Goal: Task Accomplishment & Management: Use online tool/utility

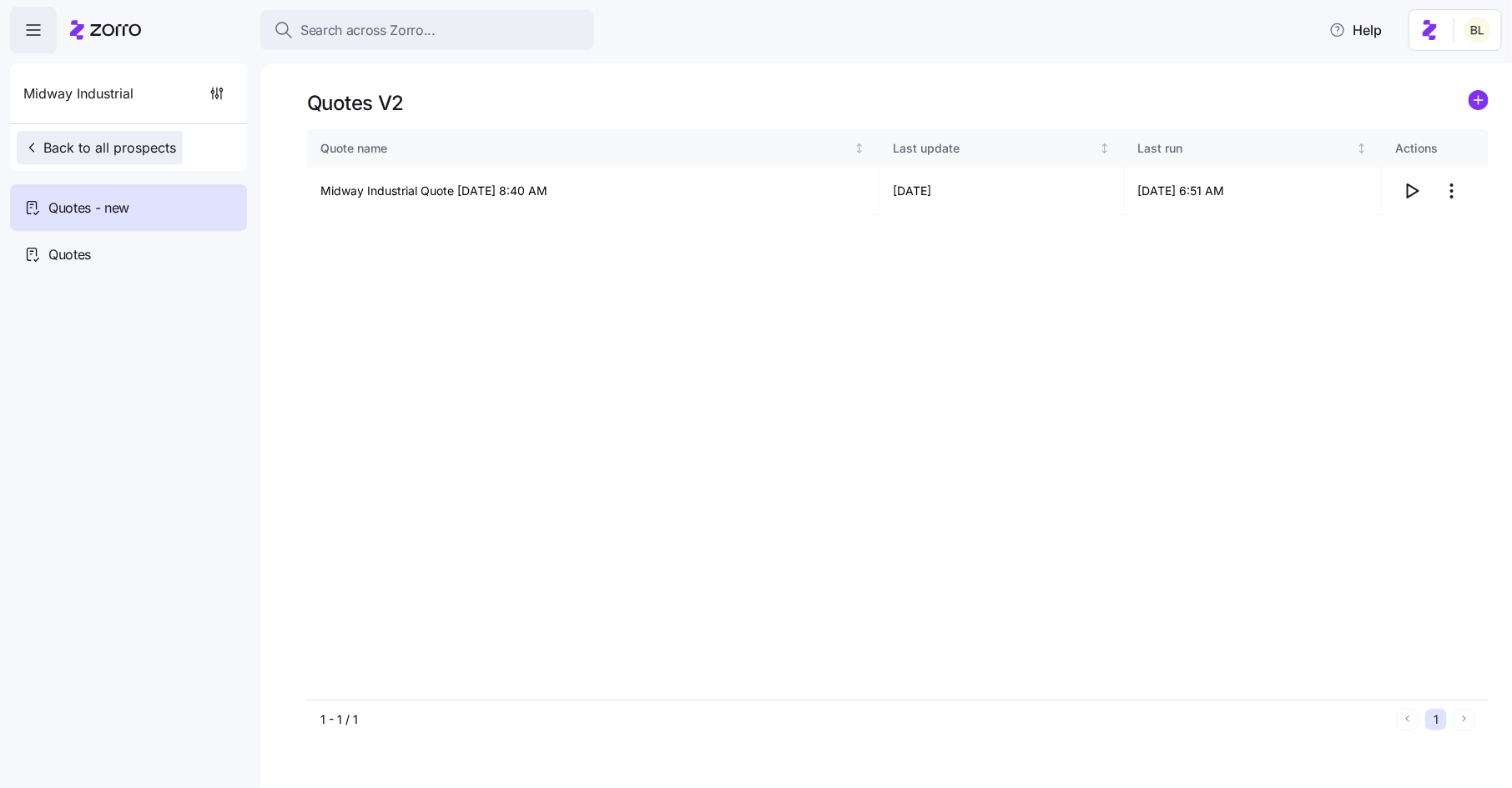
click at [134, 152] on span "Back to all prospects" at bounding box center [99, 148] width 153 height 20
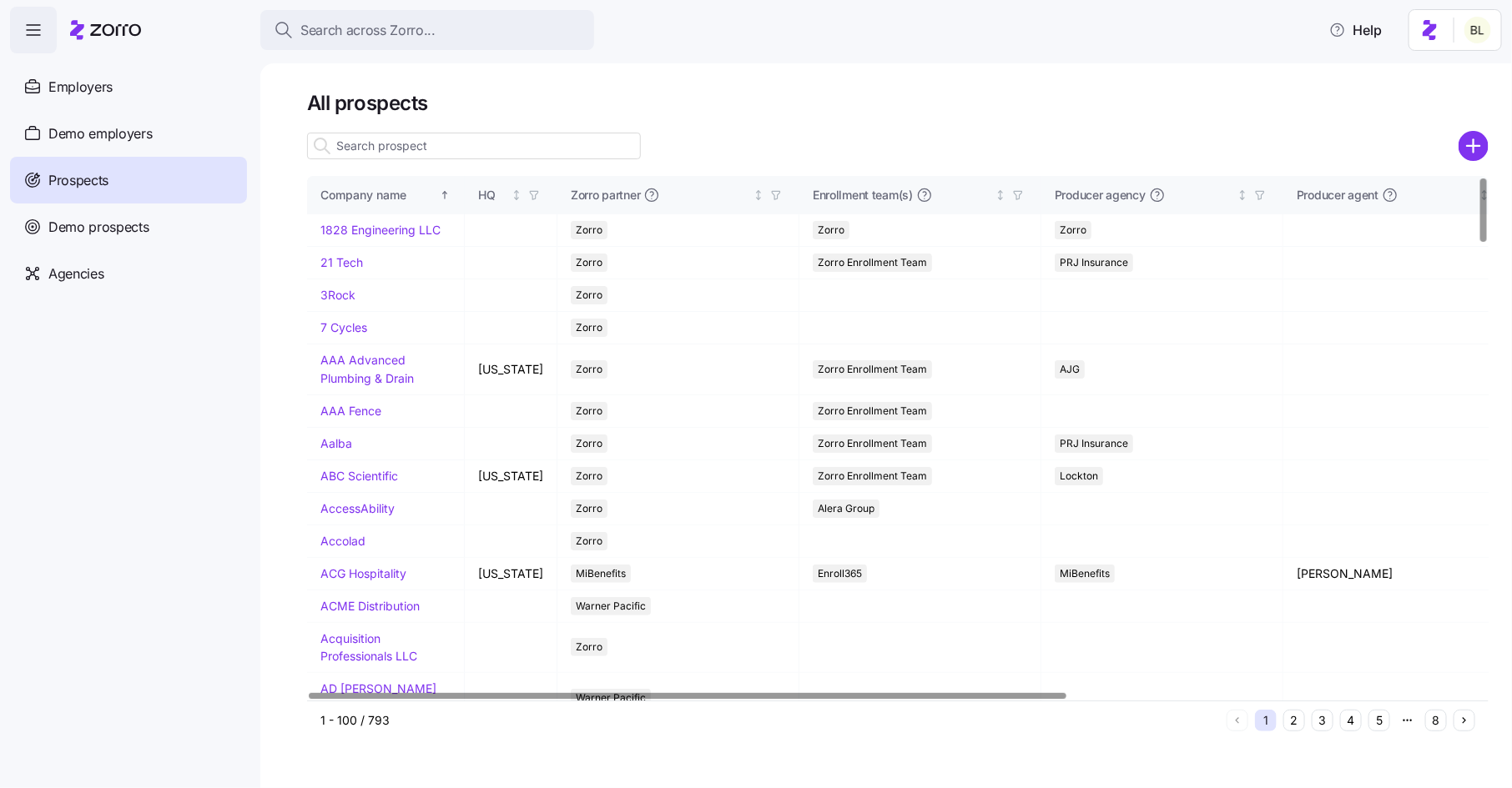
click at [456, 146] on input at bounding box center [474, 146] width 334 height 27
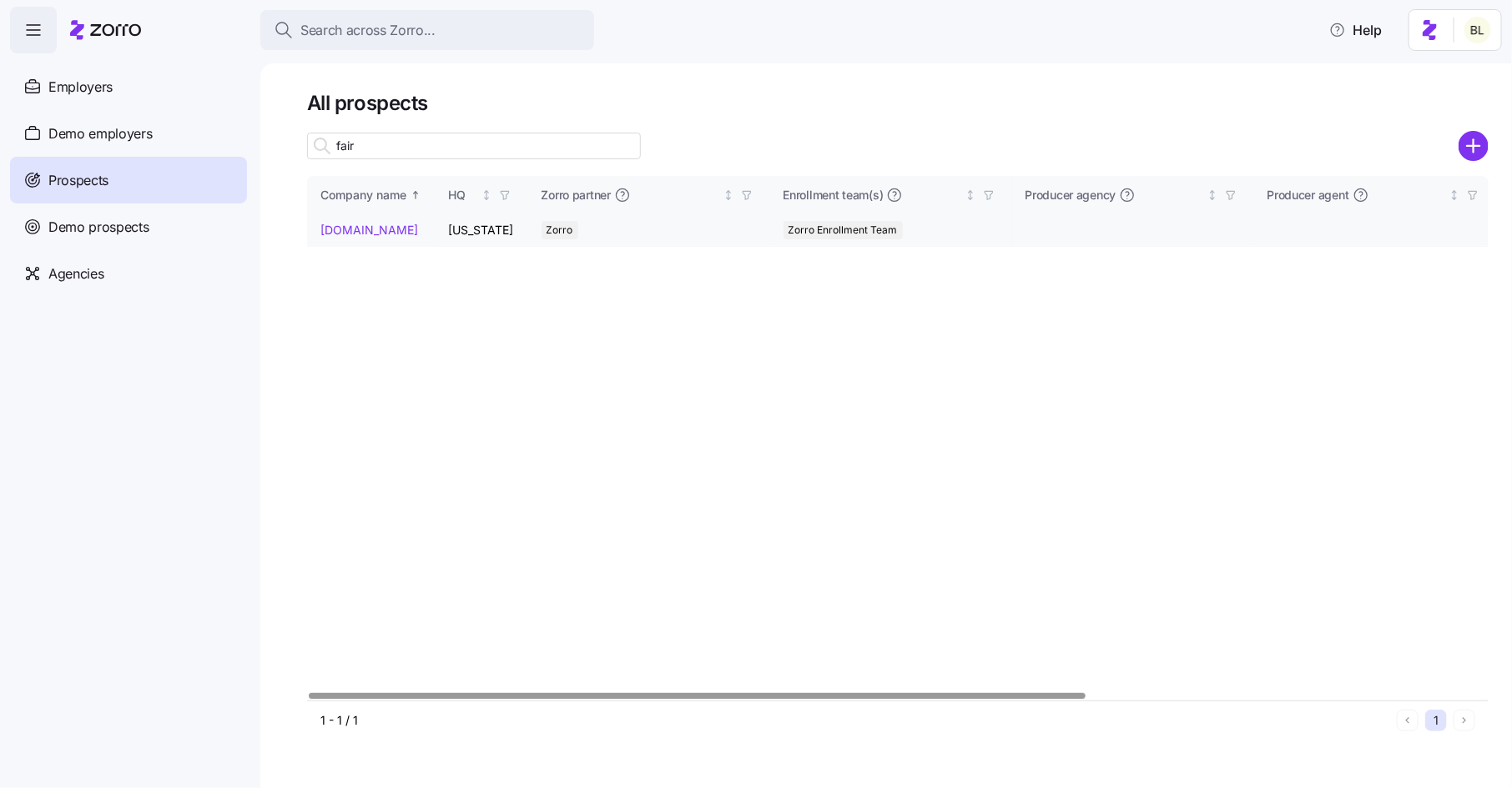
type input "fair"
click at [356, 227] on link "[DOMAIN_NAME]" at bounding box center [369, 230] width 98 height 14
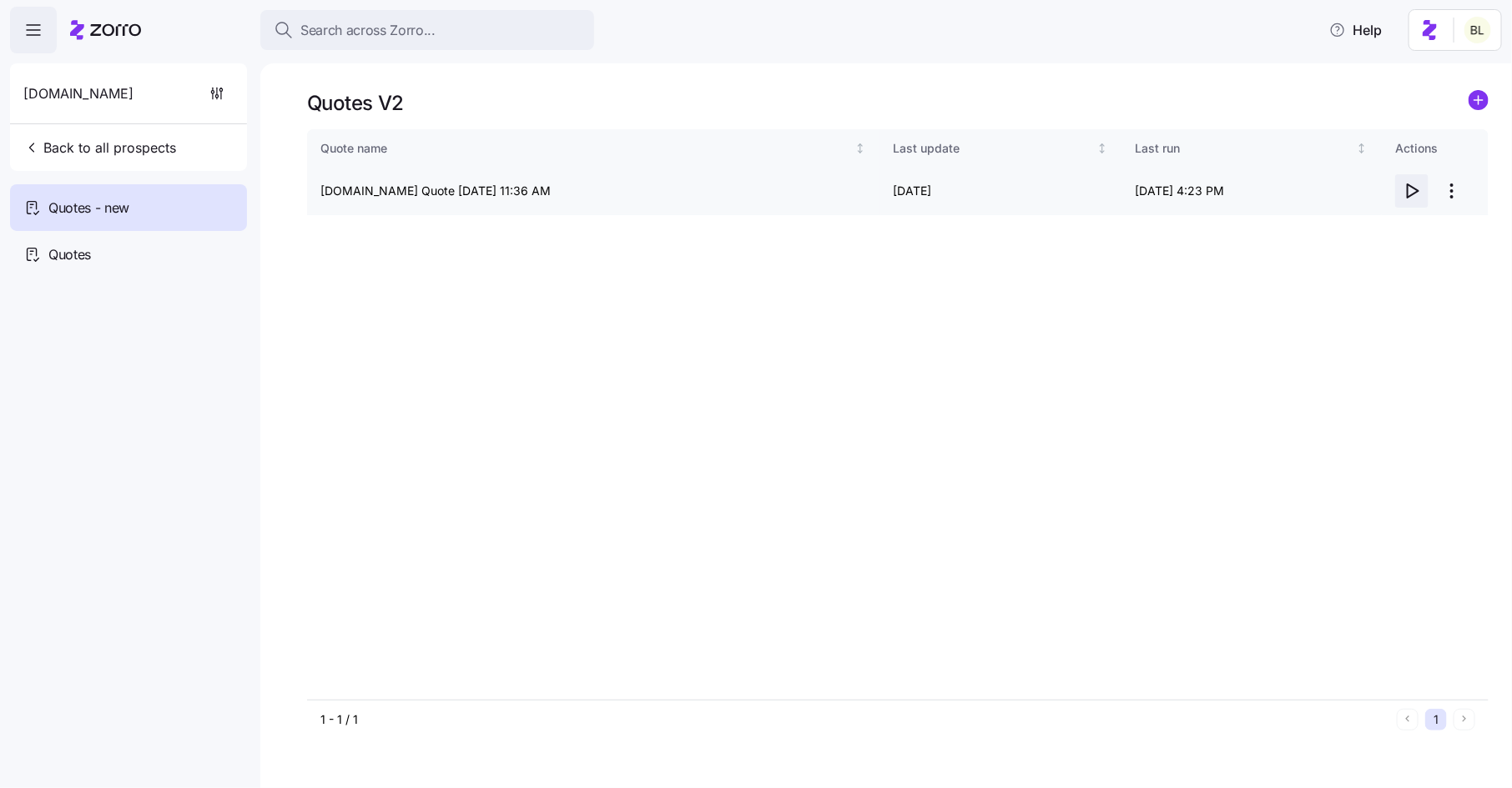
click at [1404, 189] on icon "button" at bounding box center [1412, 191] width 20 height 20
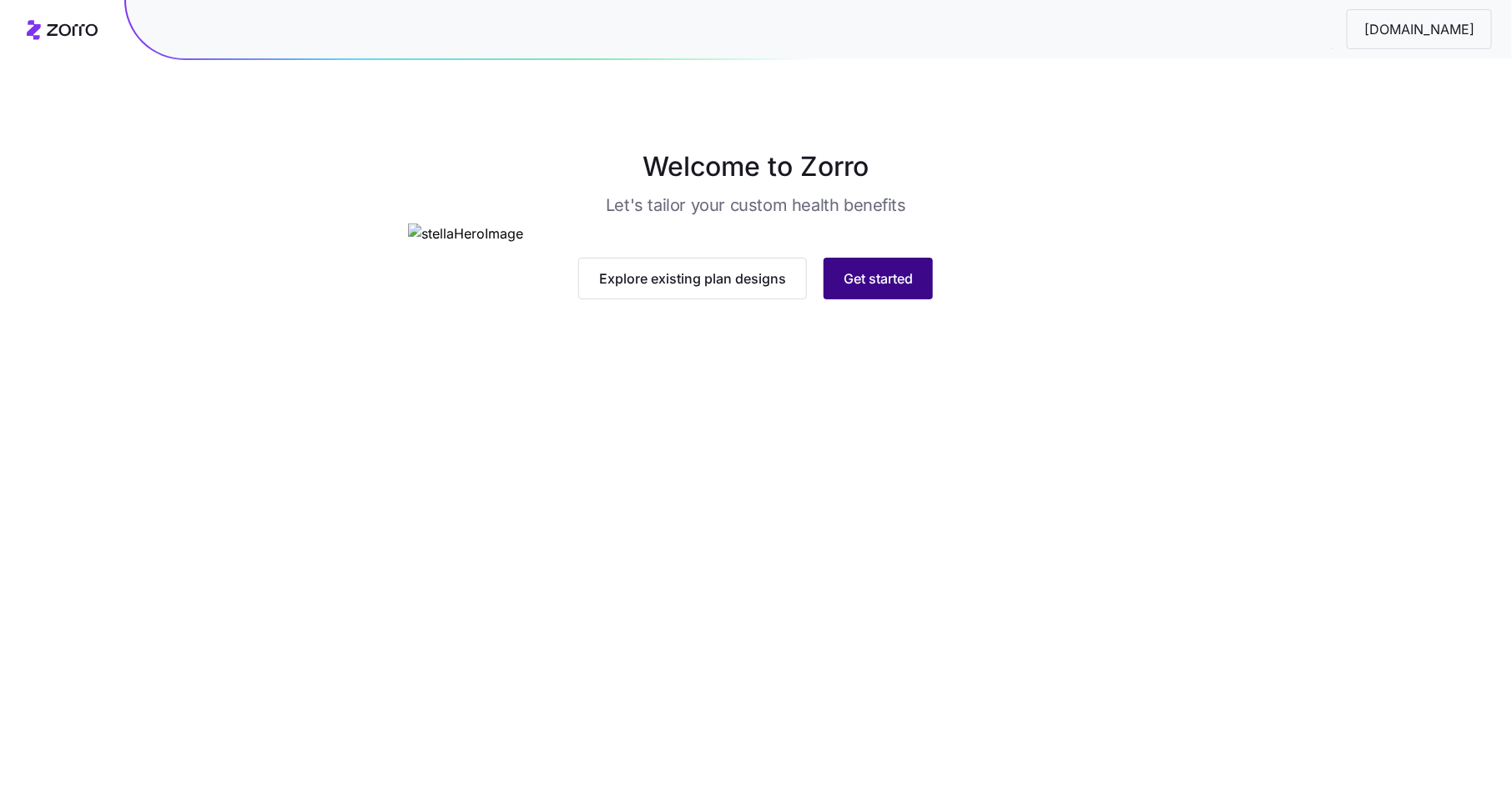
click at [893, 289] on span "Get started" at bounding box center [877, 279] width 69 height 20
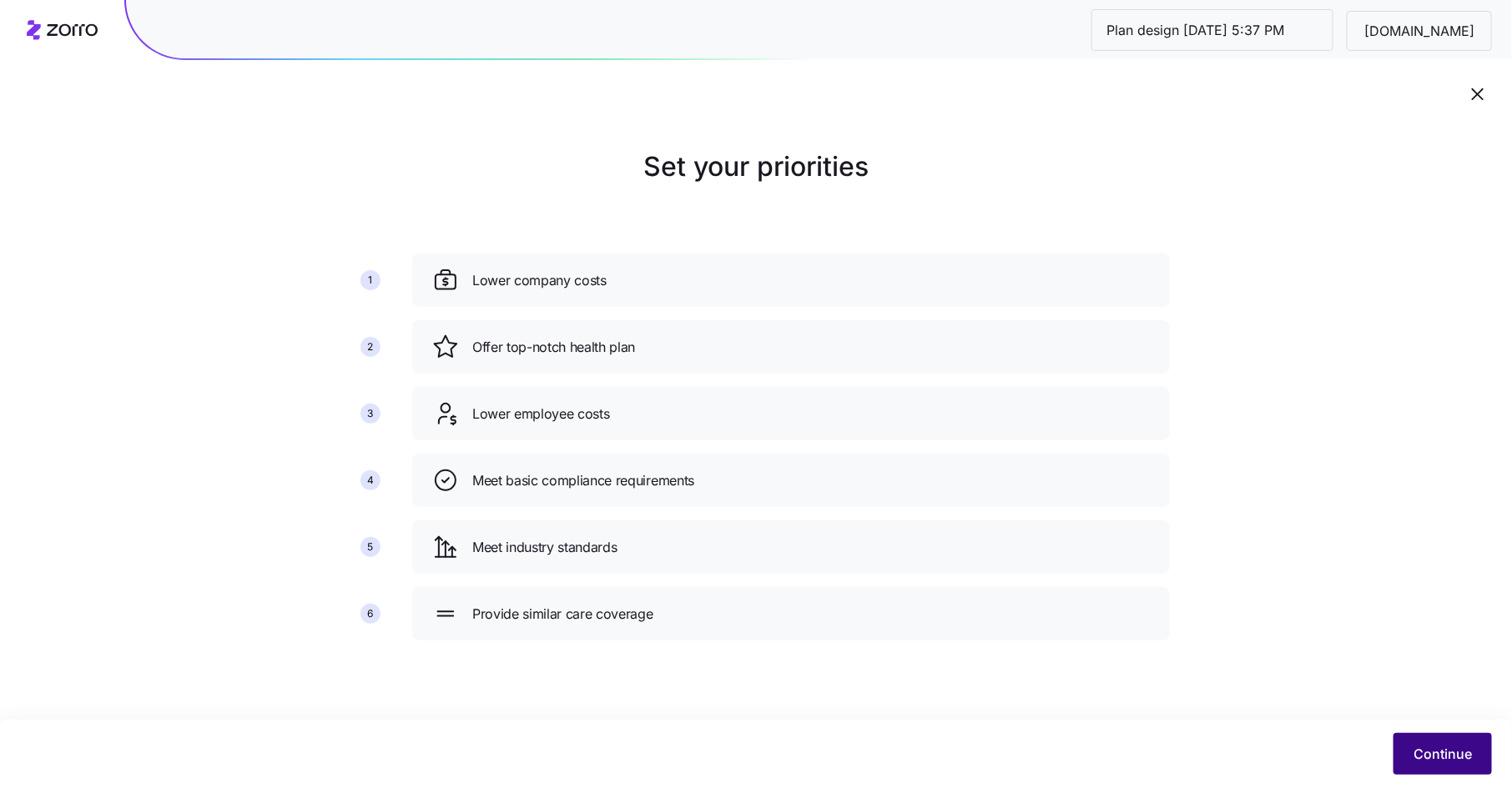
click at [1461, 745] on span "Continue" at bounding box center [1443, 755] width 58 height 20
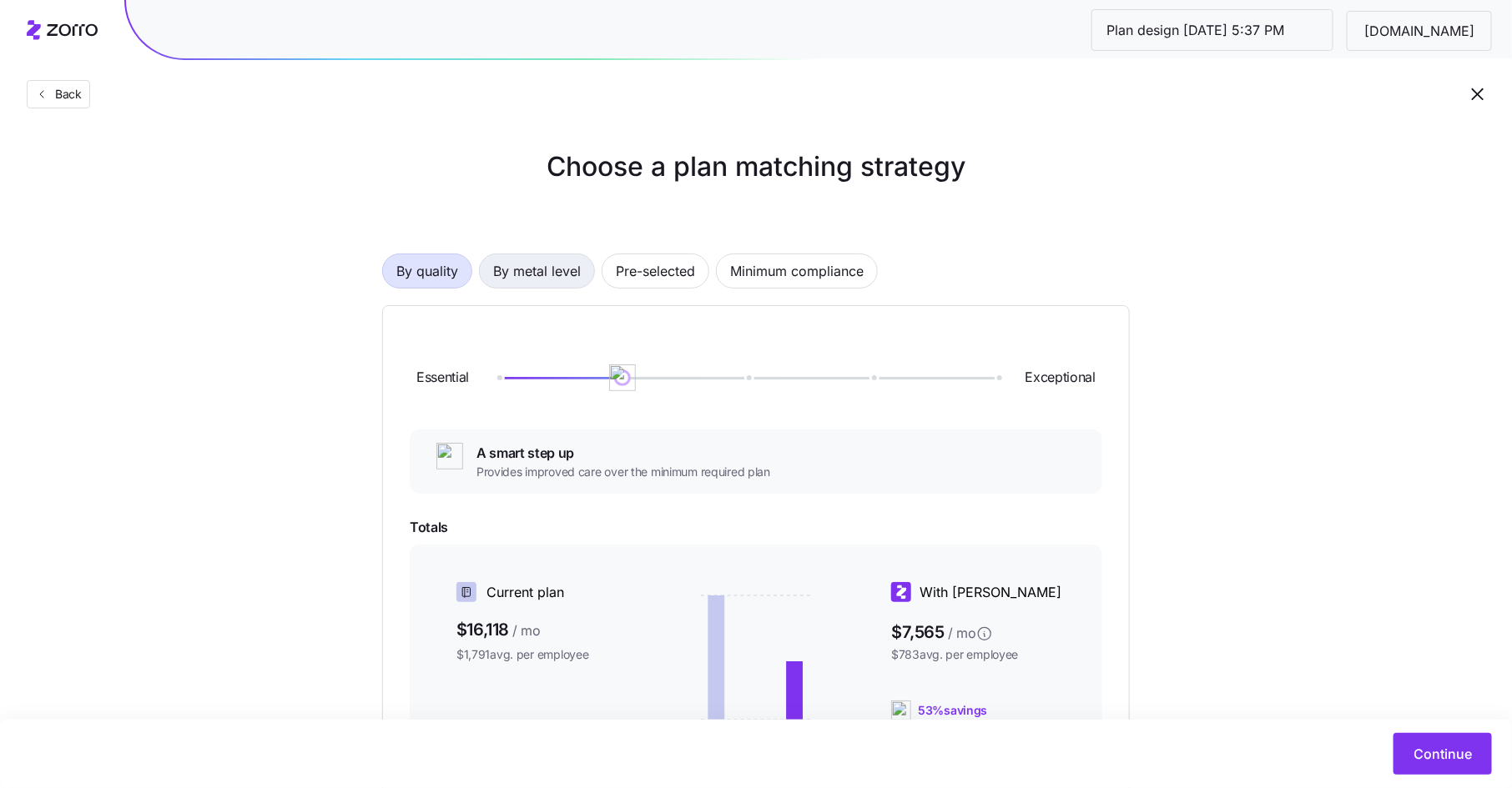
click at [548, 274] on span "By metal level" at bounding box center [537, 271] width 88 height 33
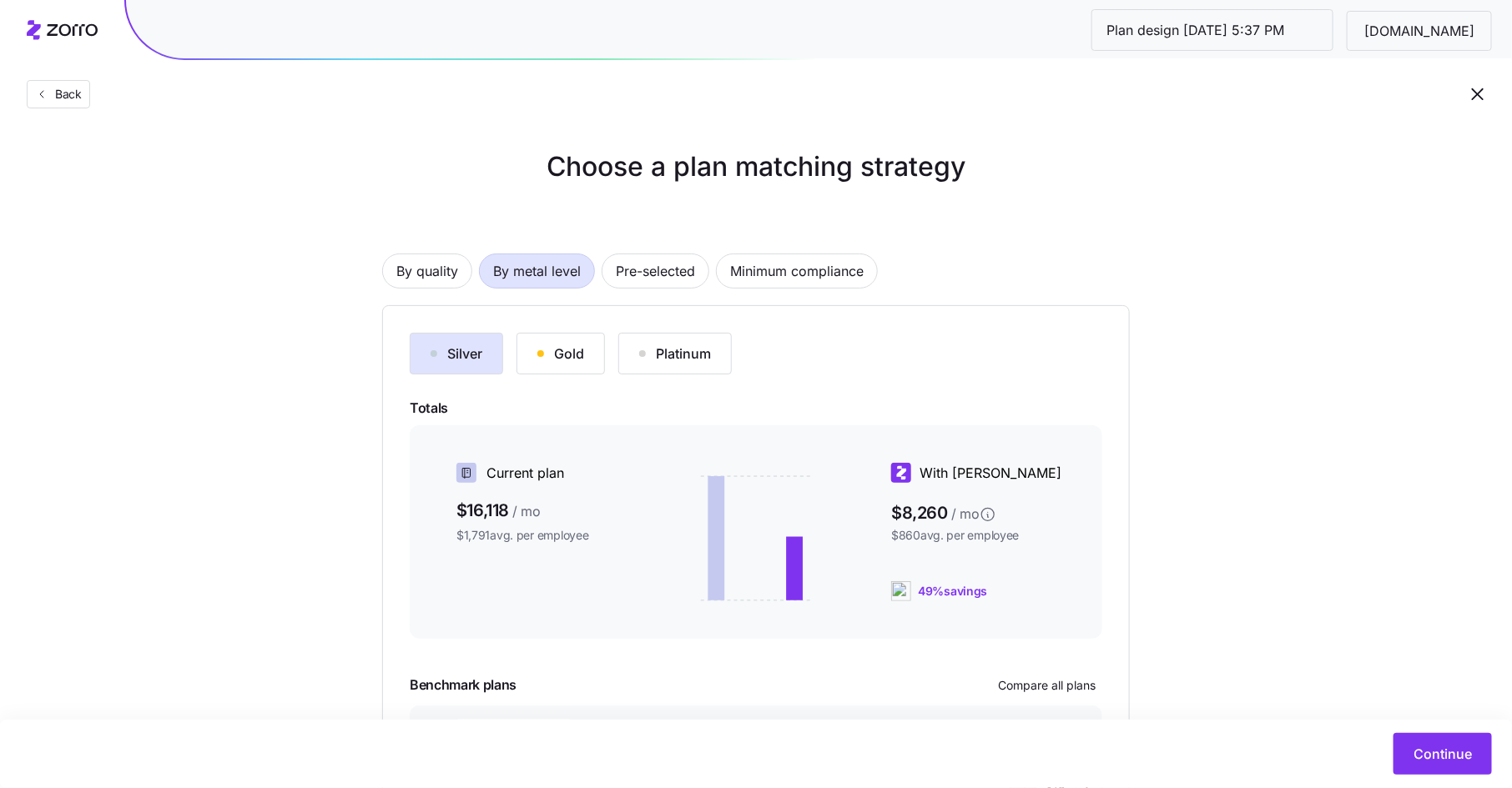
click at [566, 359] on div "Gold" at bounding box center [561, 354] width 47 height 20
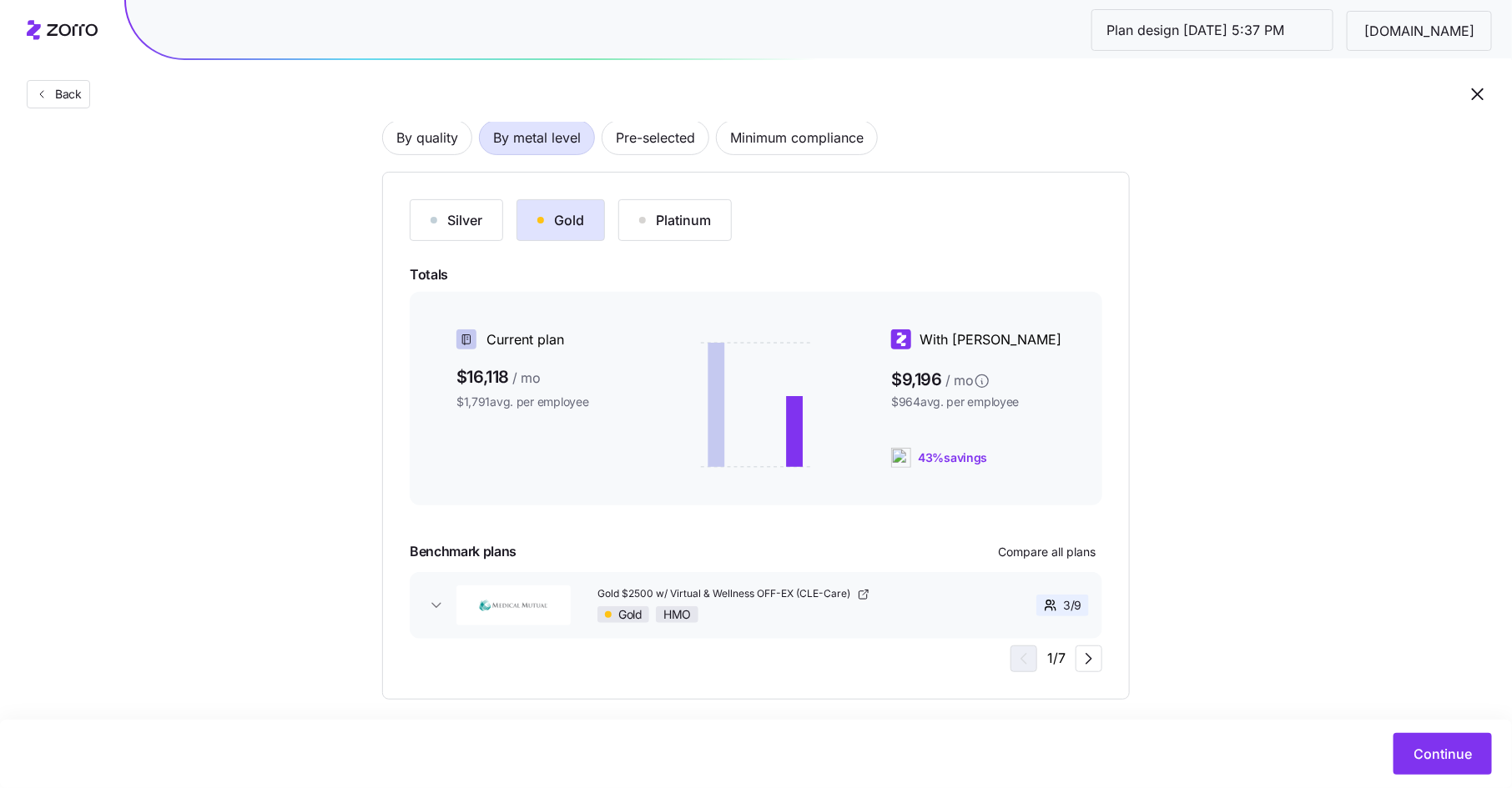
scroll to position [134, 0]
click at [1012, 549] on span "Compare all plans" at bounding box center [1046, 552] width 98 height 17
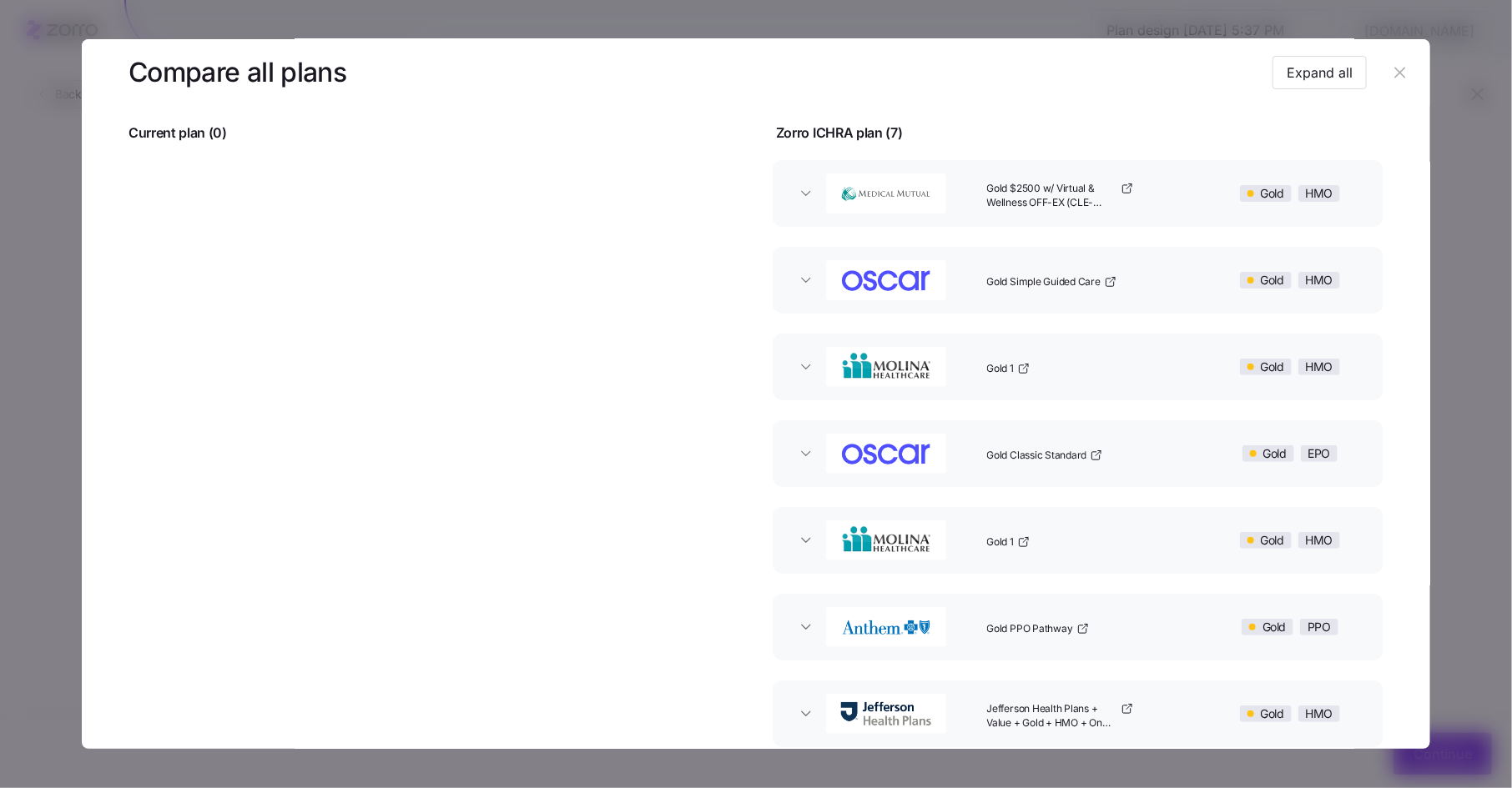
scroll to position [29, 0]
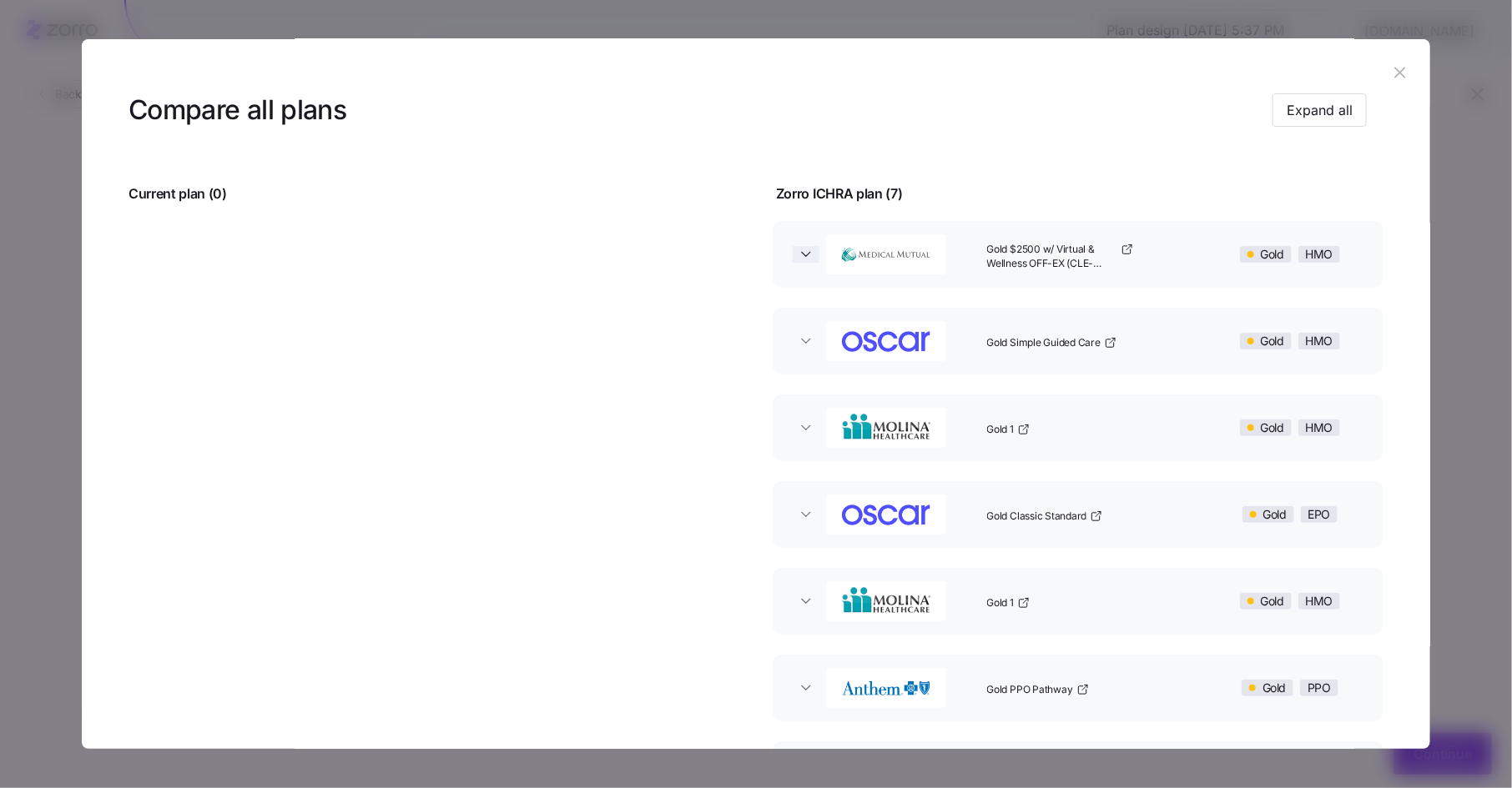
click at [803, 257] on icon "button" at bounding box center [806, 255] width 17 height 17
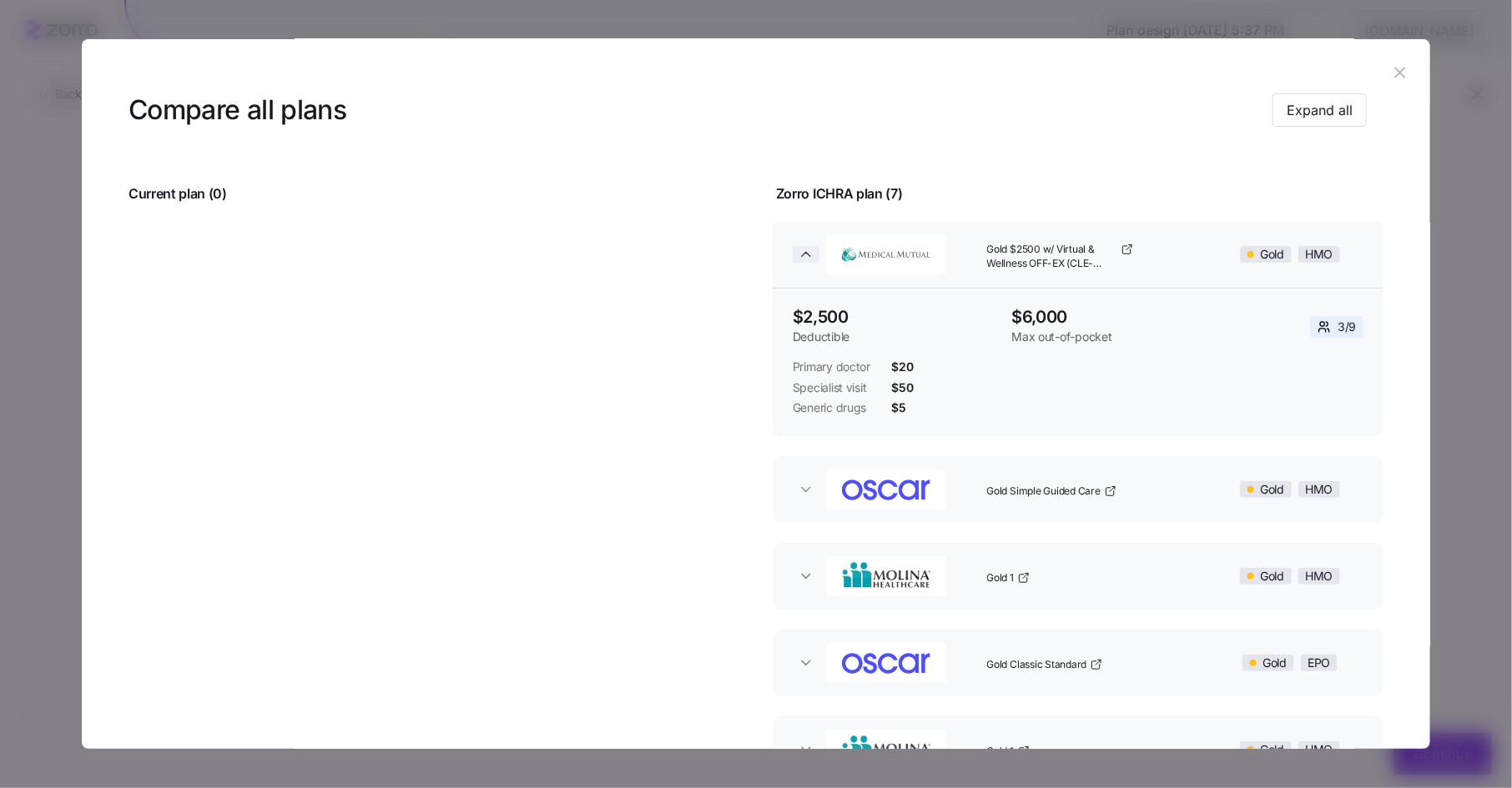
click at [804, 257] on icon "button" at bounding box center [806, 255] width 17 height 17
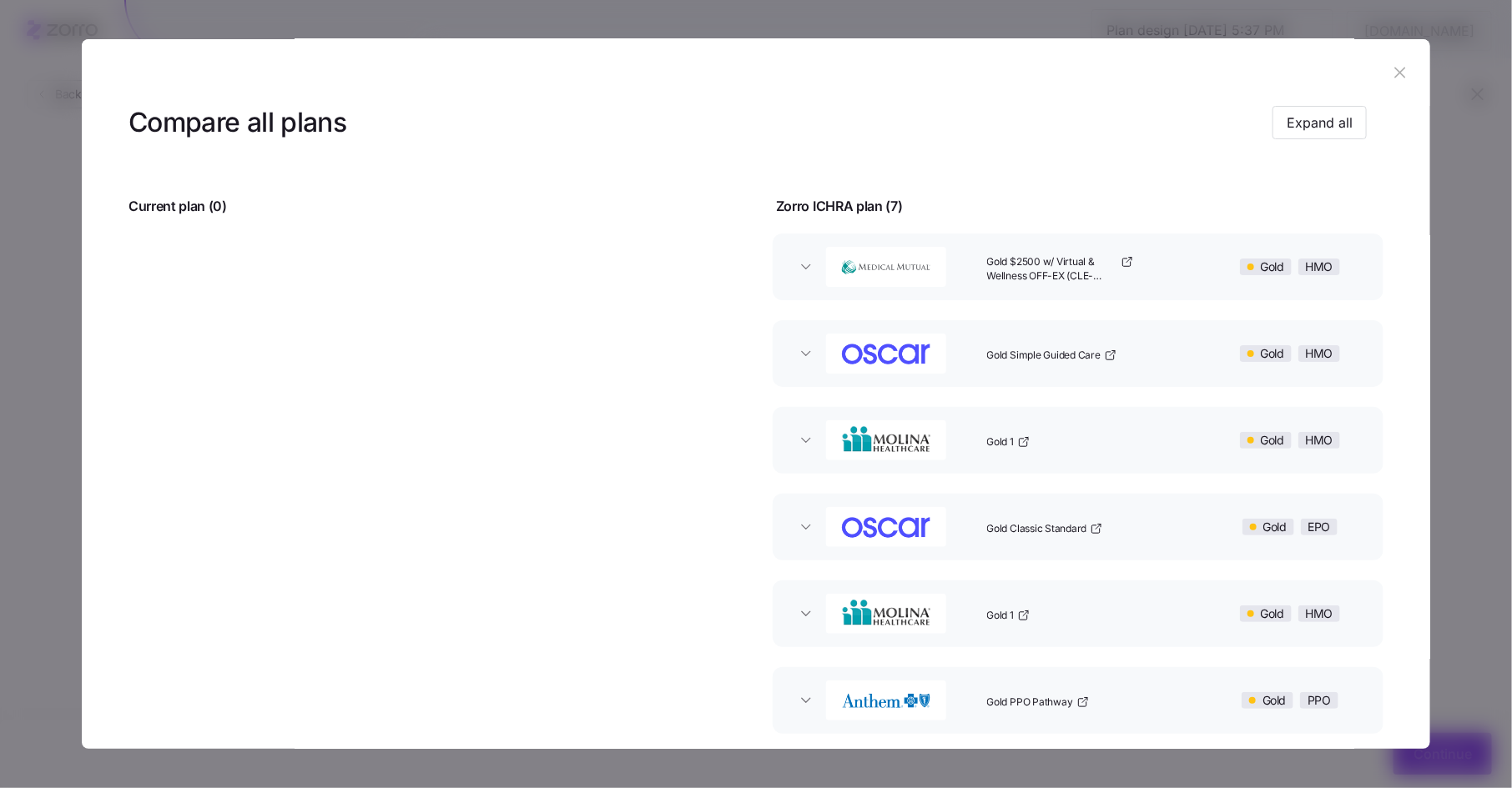
scroll to position [0, 0]
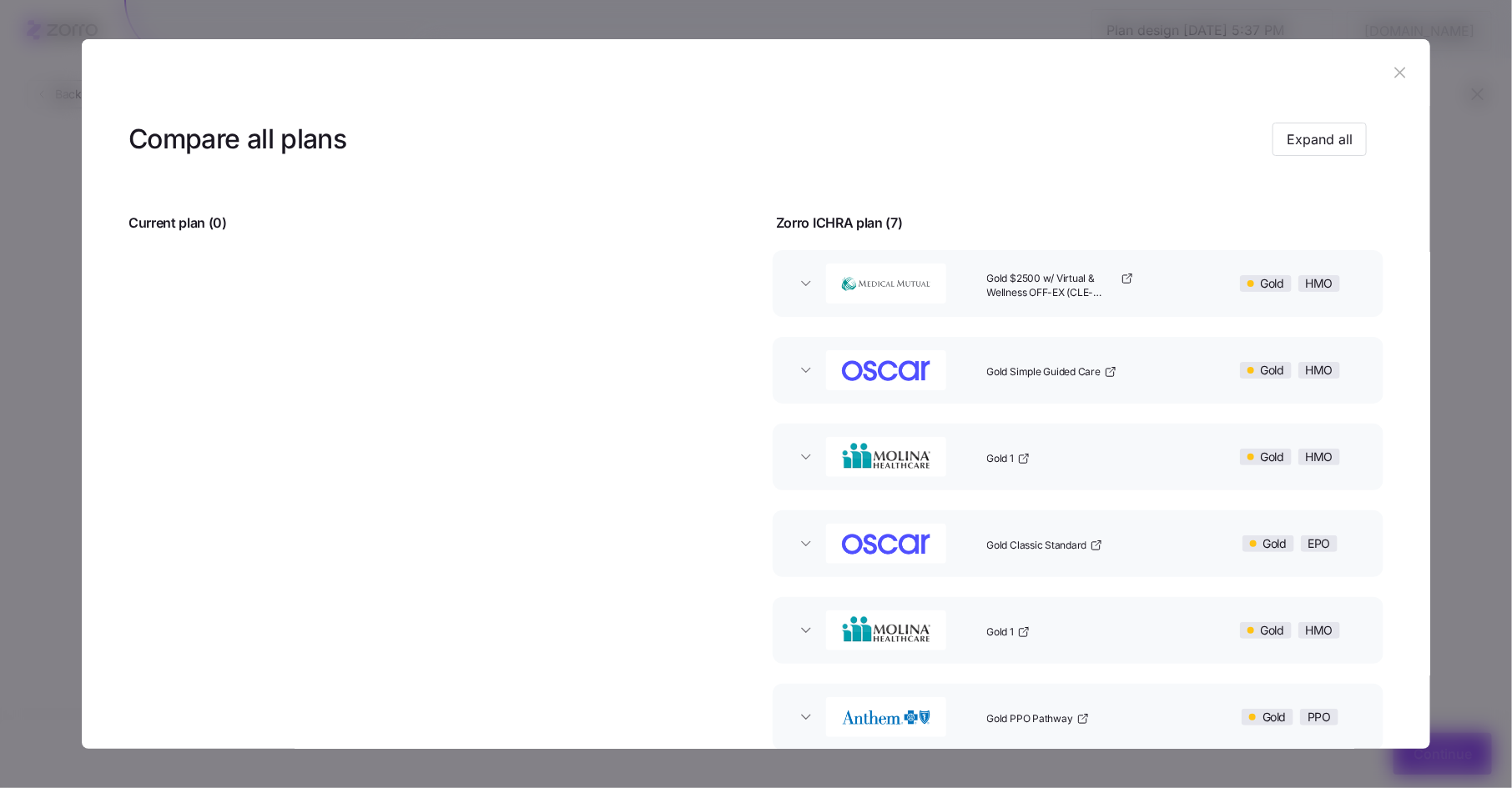
click at [1397, 71] on icon "button" at bounding box center [1400, 73] width 18 height 18
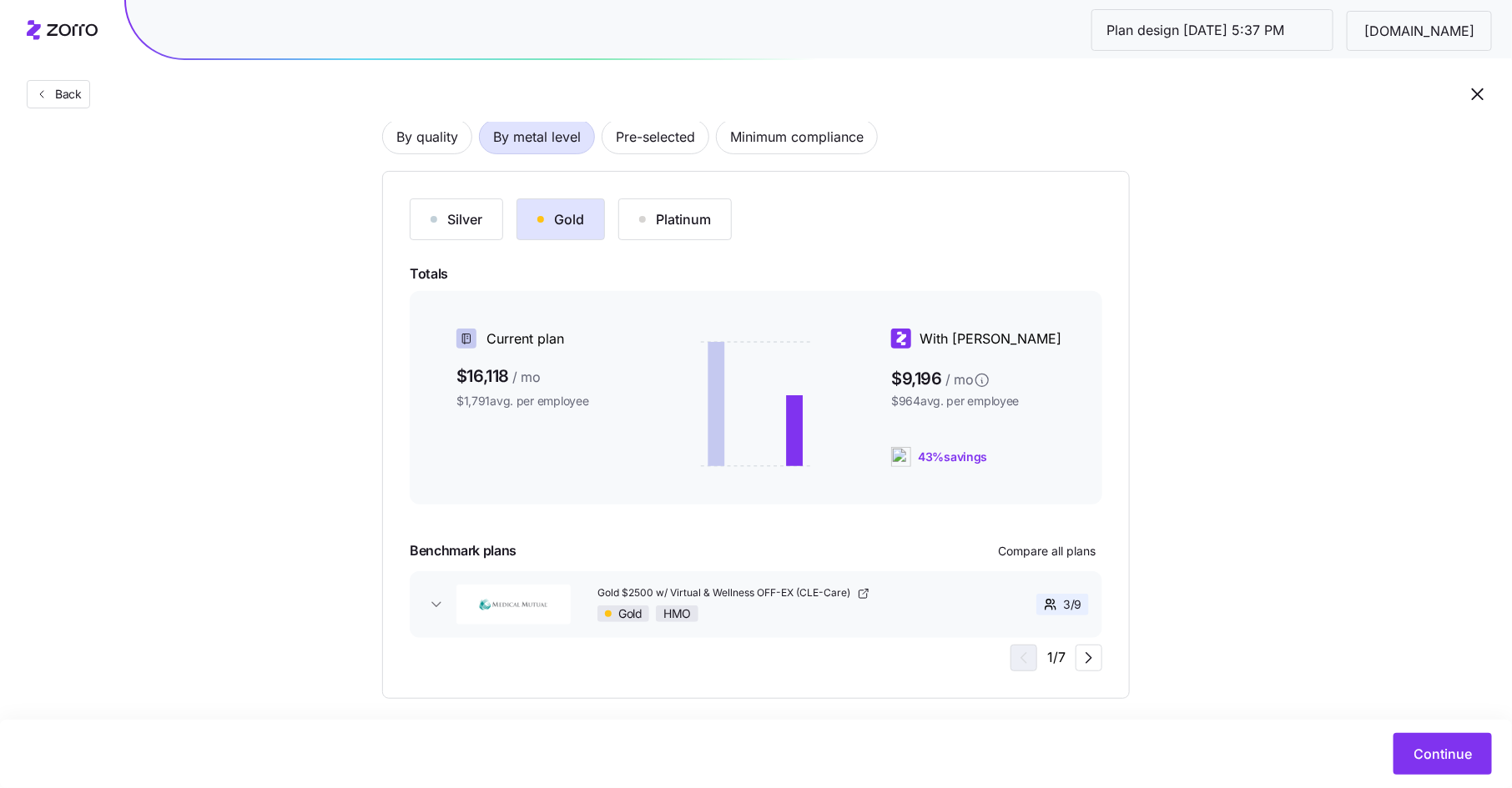
click at [1243, 643] on div "Choose a plan matching strategy By quality By metal level Pre-selected Minimum …" at bounding box center [756, 356] width 1512 height 687
click at [1431, 762] on span "Continue" at bounding box center [1443, 755] width 58 height 20
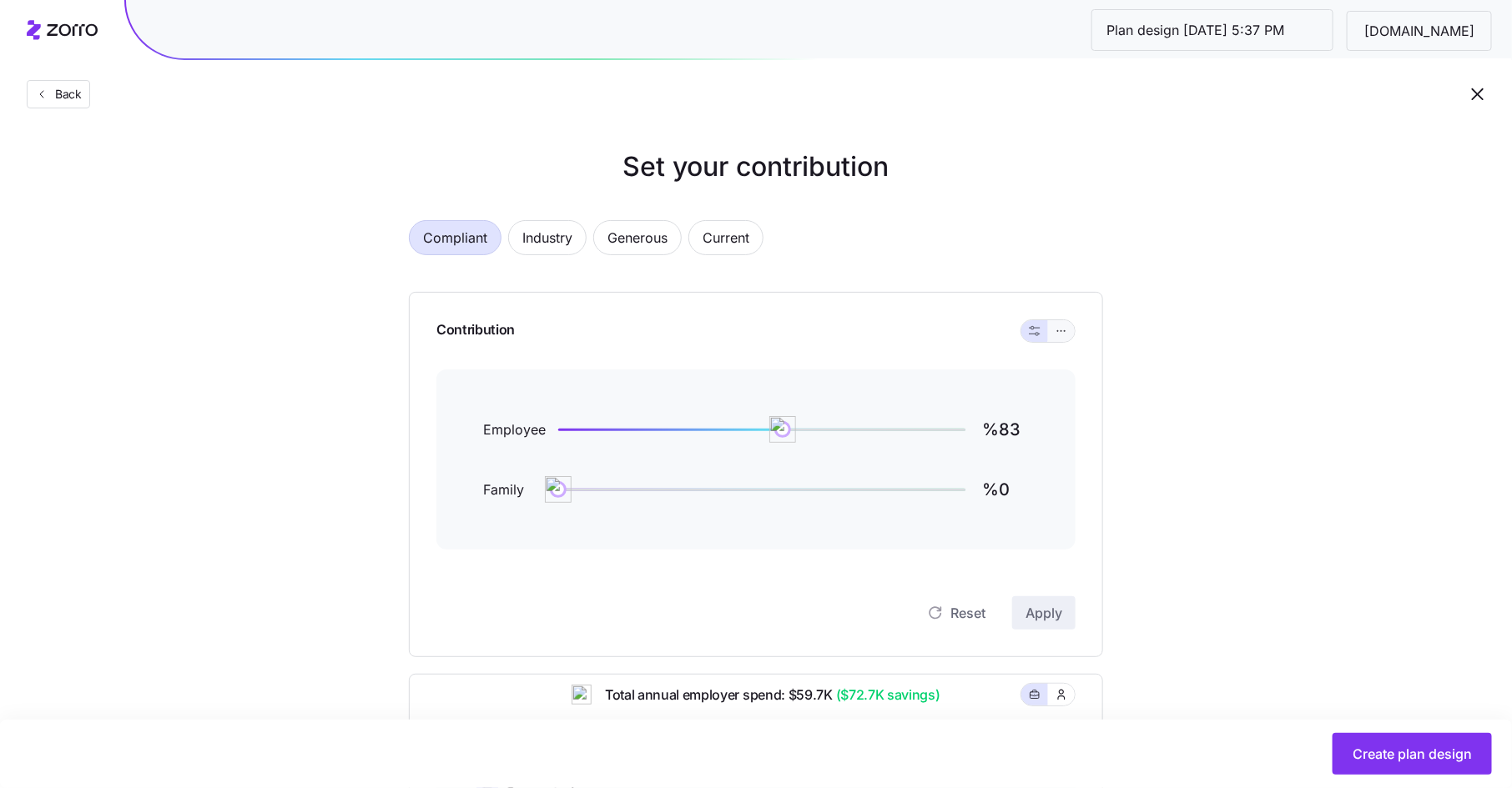
click at [1070, 333] on button "button" at bounding box center [1061, 331] width 27 height 22
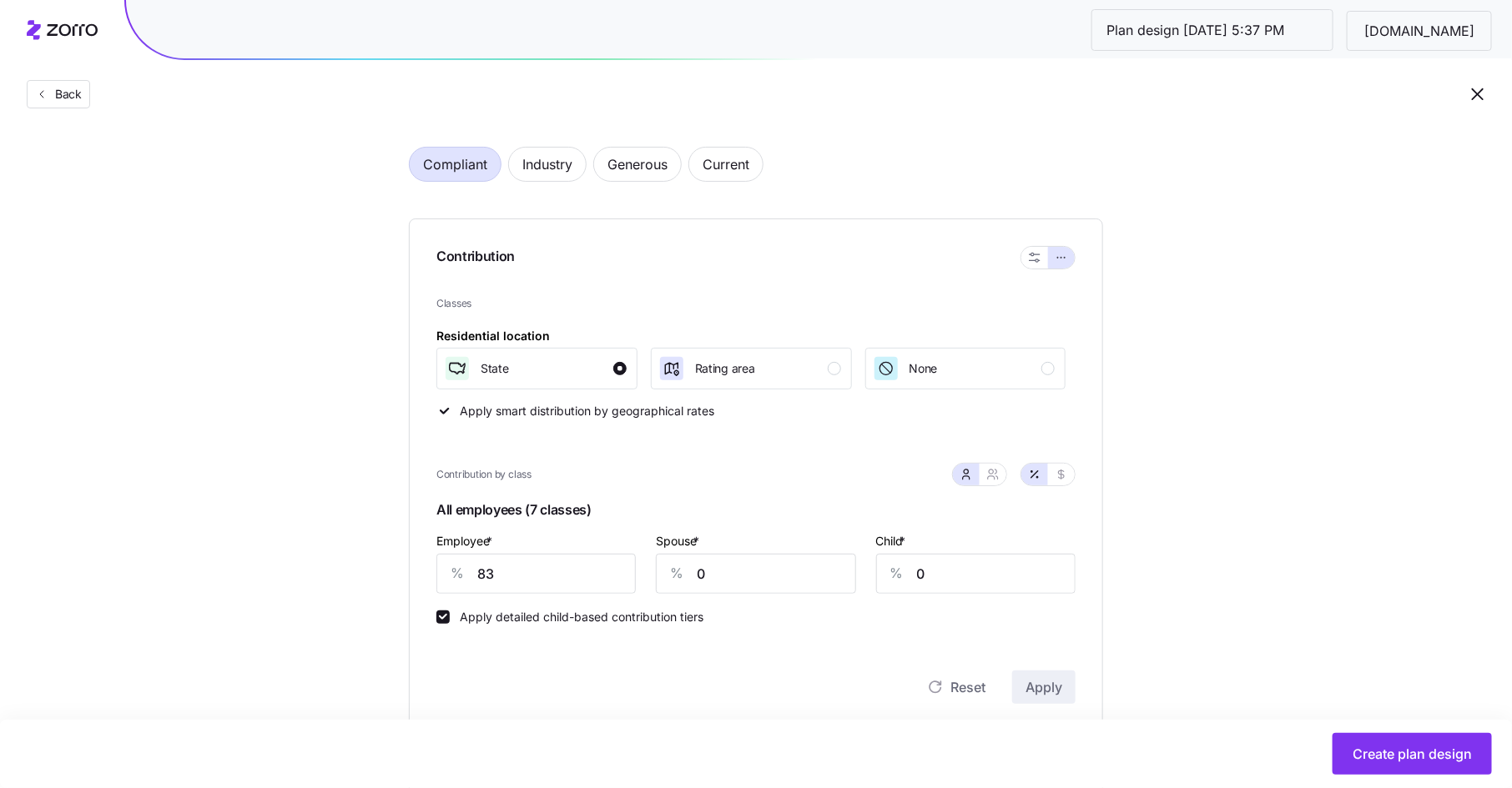
scroll to position [83, 0]
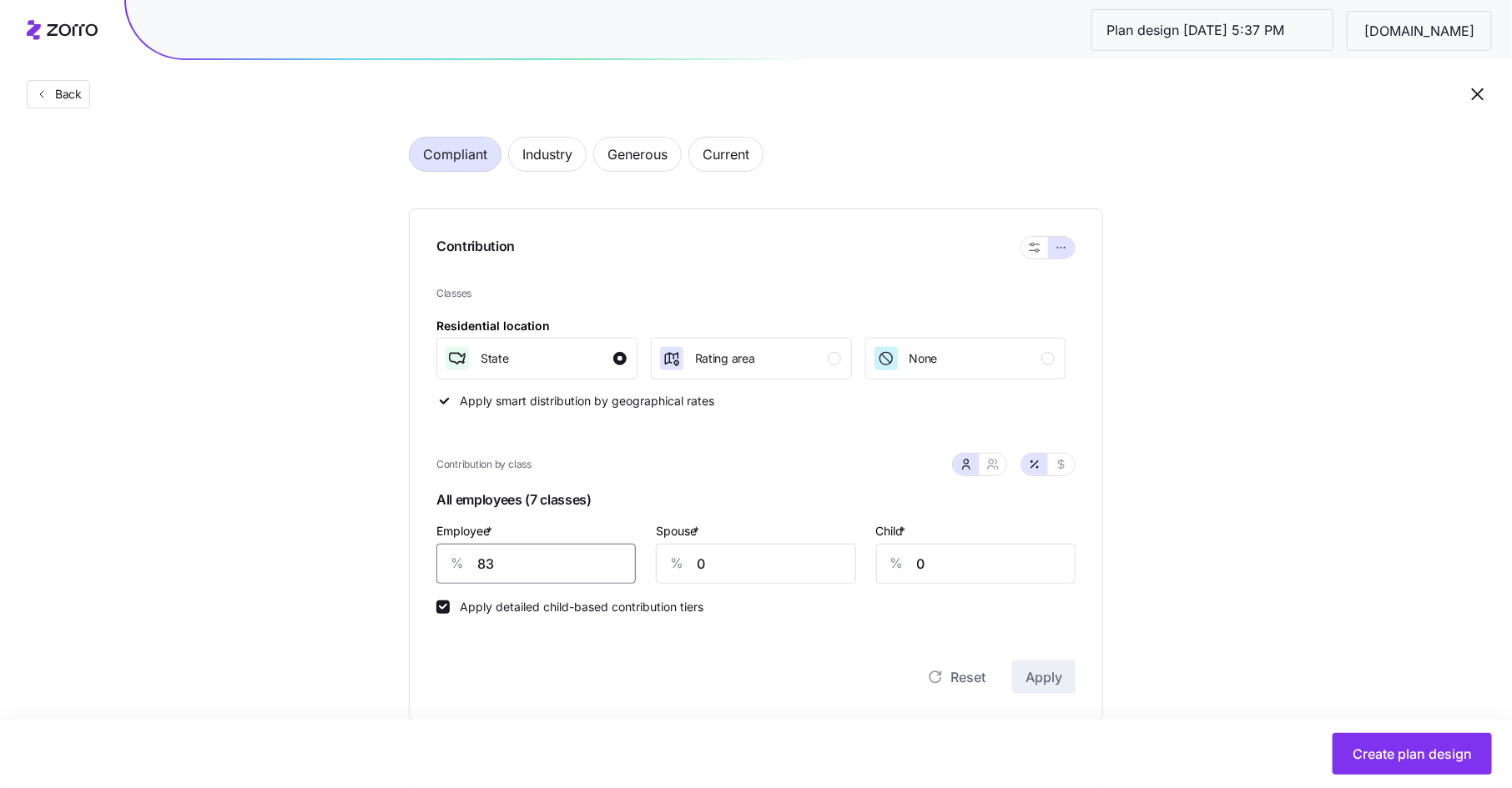
drag, startPoint x: 512, startPoint y: 567, endPoint x: 476, endPoint y: 566, distance: 36.0
click at [476, 566] on div "% 83" at bounding box center [536, 564] width 200 height 40
type input "85"
type input "70"
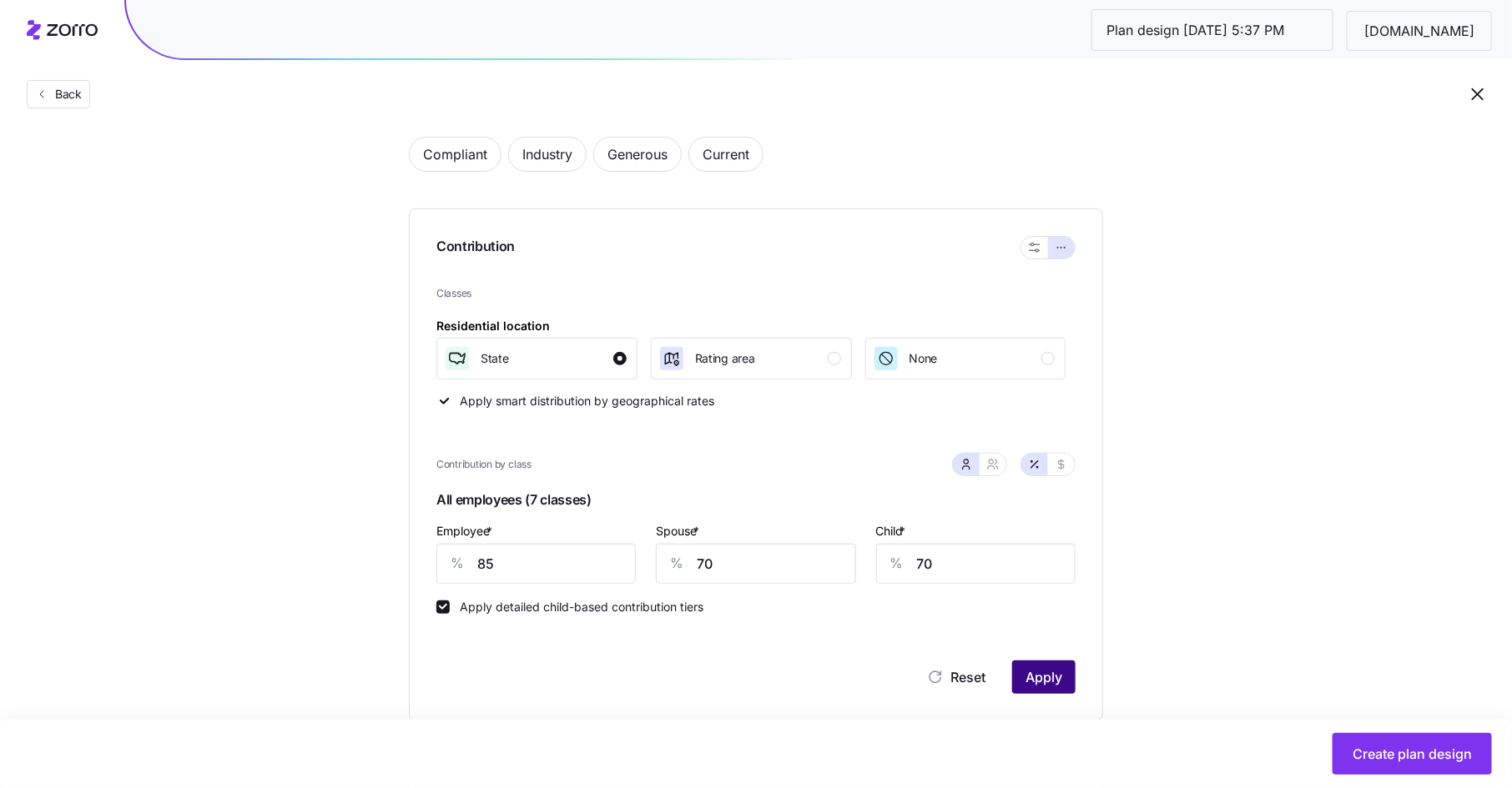
click at [1054, 668] on span "Apply" at bounding box center [1044, 678] width 37 height 20
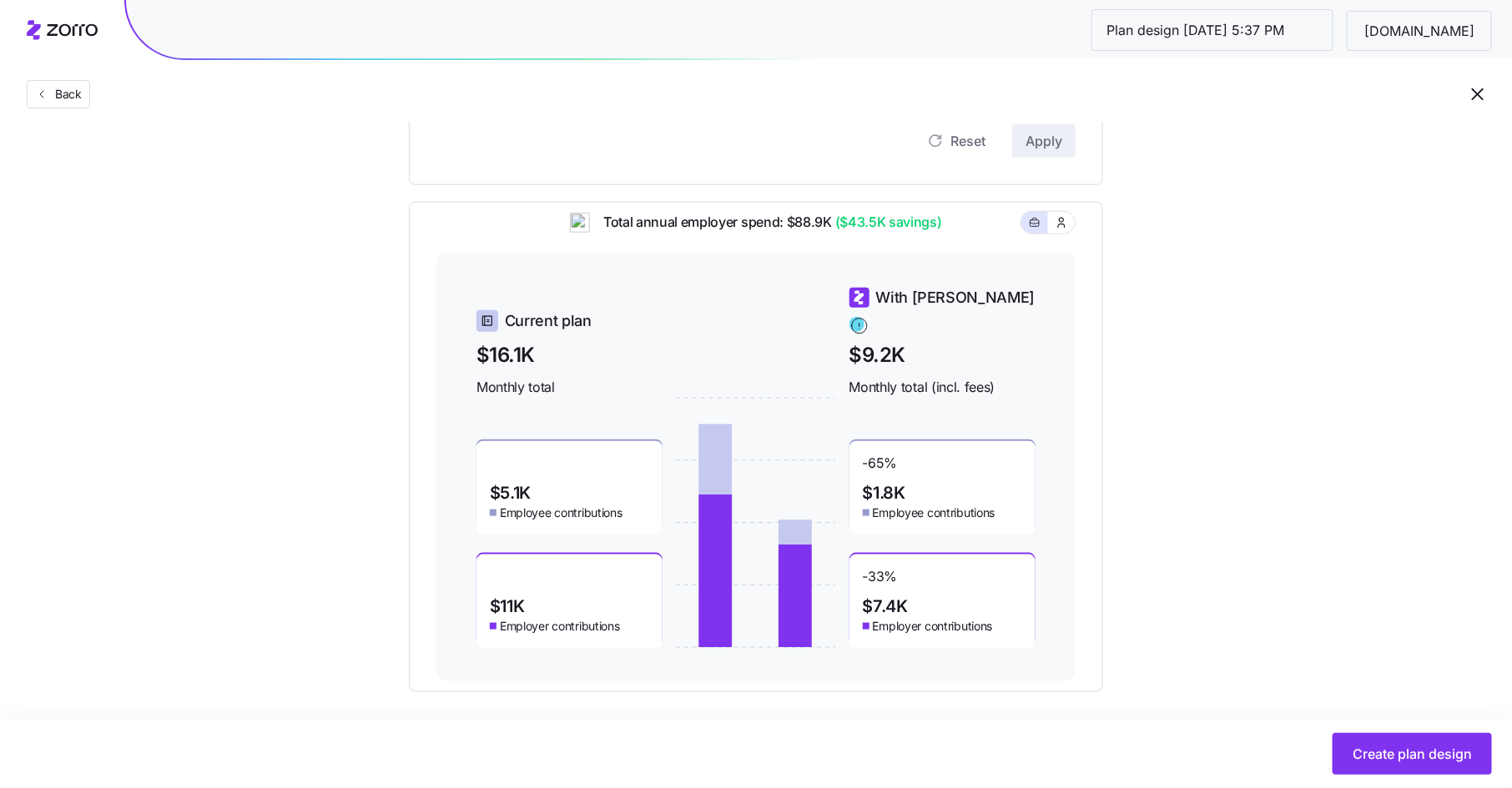
scroll to position [630, 0]
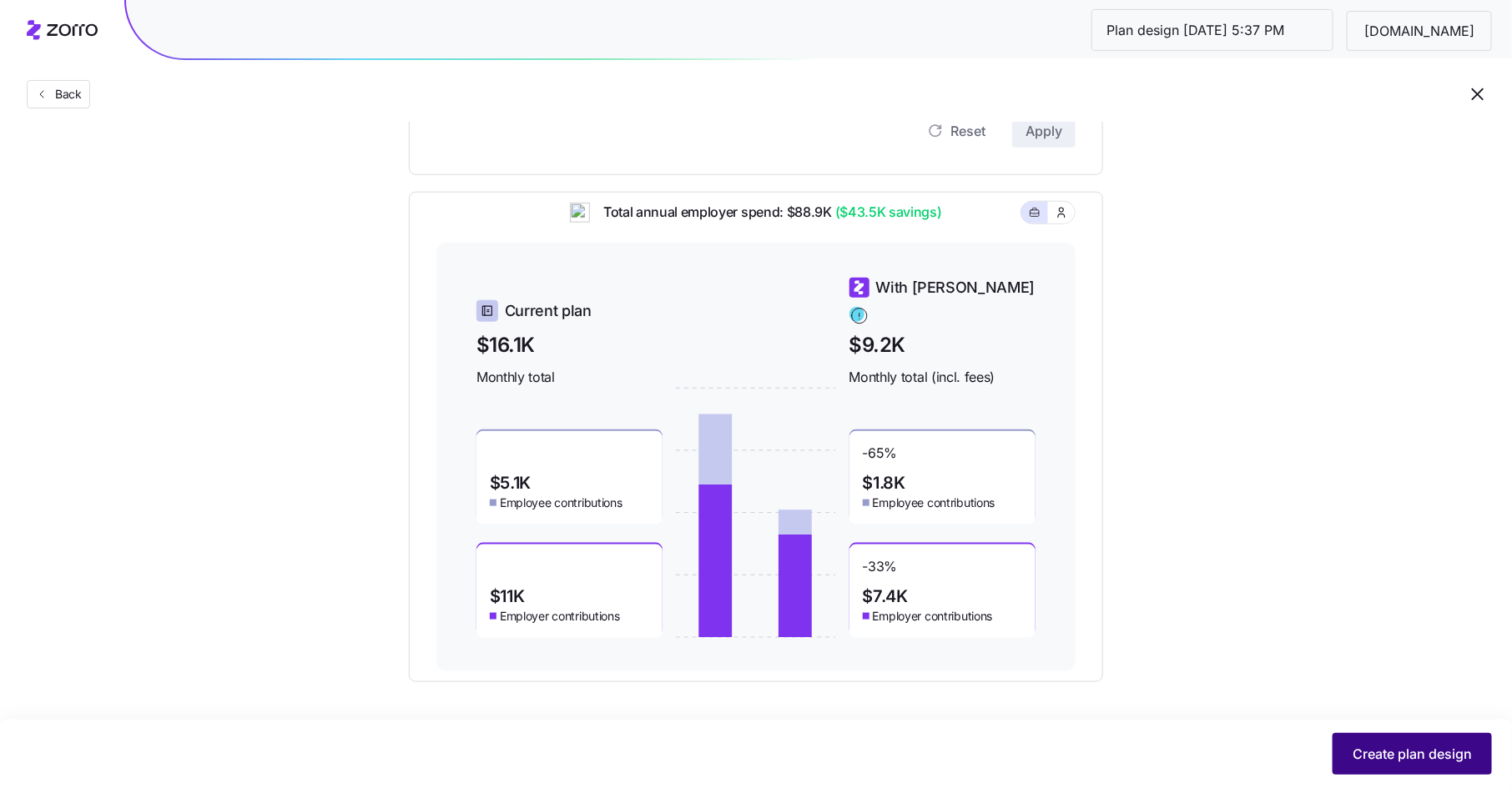
click at [1408, 752] on span "Create plan design" at bounding box center [1412, 755] width 119 height 20
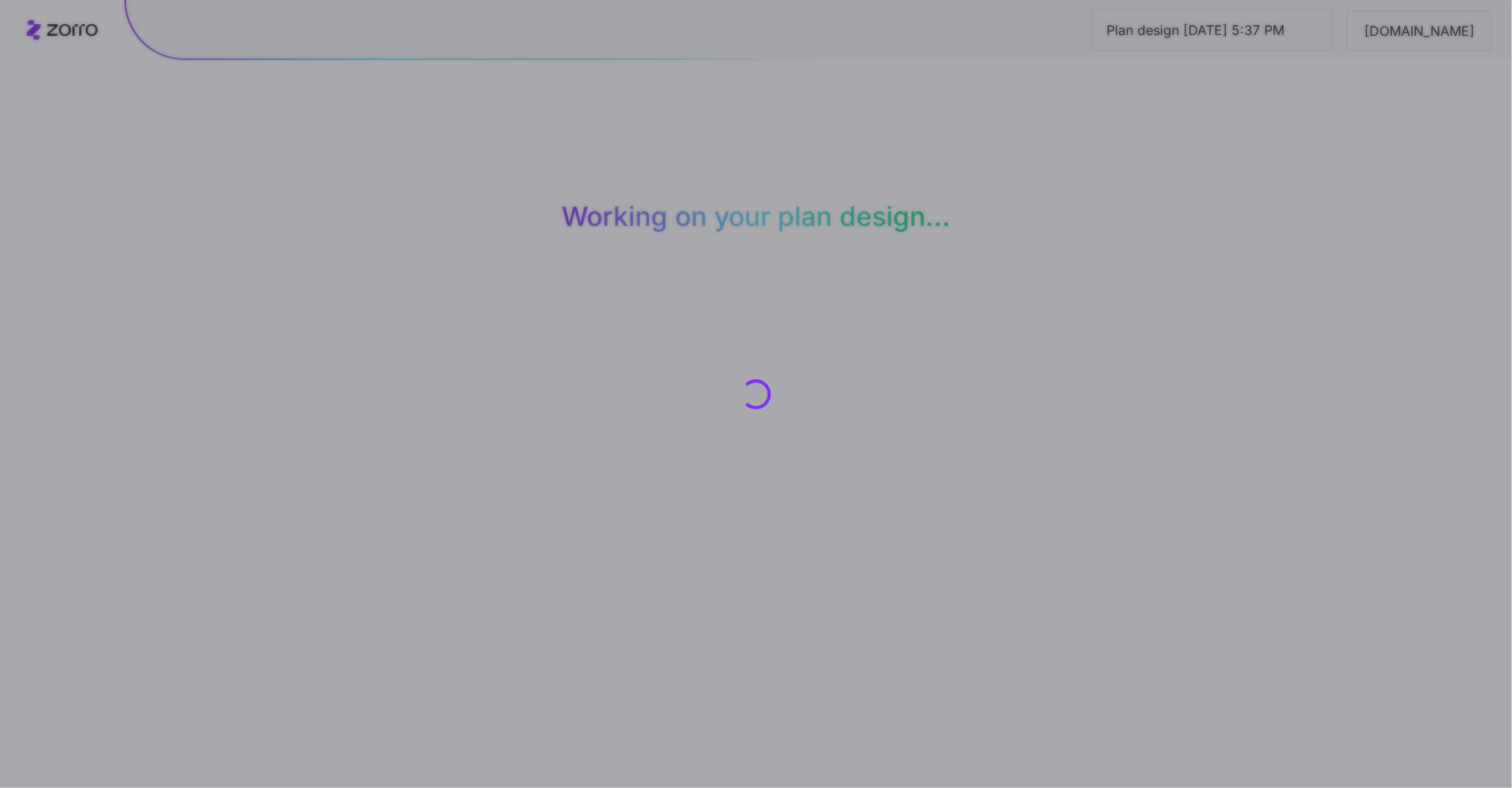
scroll to position [0, 0]
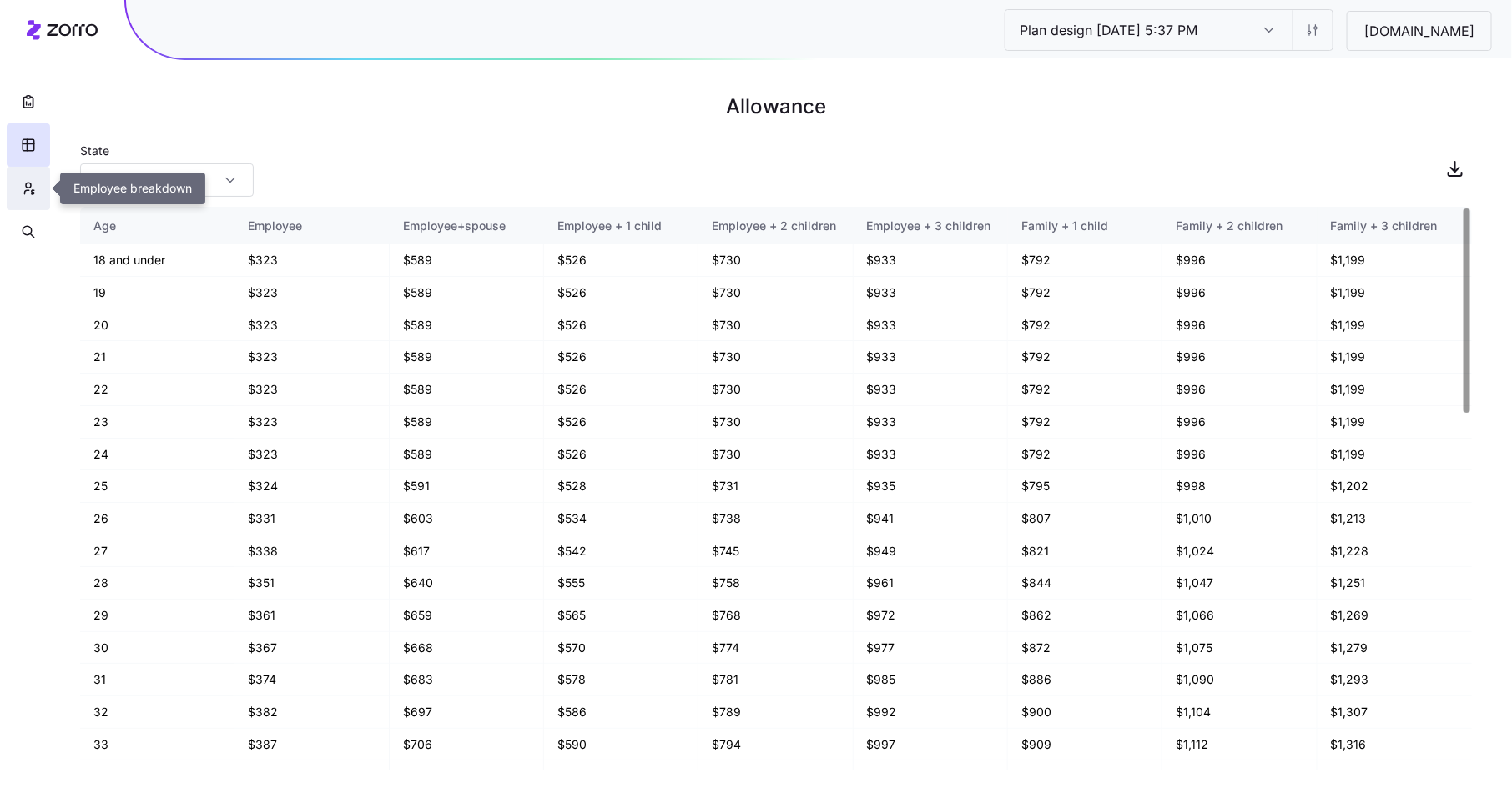
click at [29, 186] on icon "button" at bounding box center [28, 189] width 15 height 17
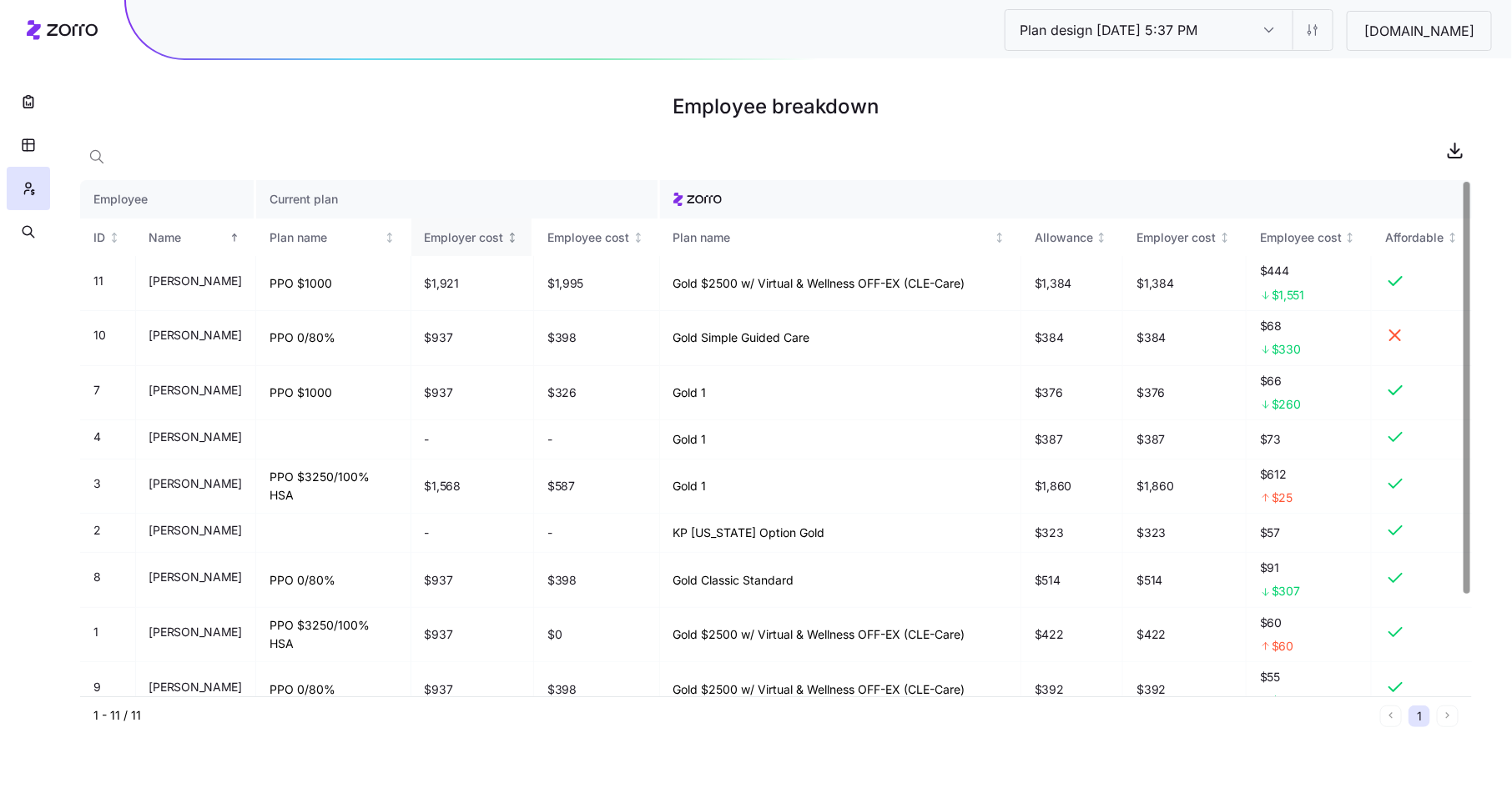
click at [458, 239] on div "Employer cost" at bounding box center [464, 238] width 79 height 18
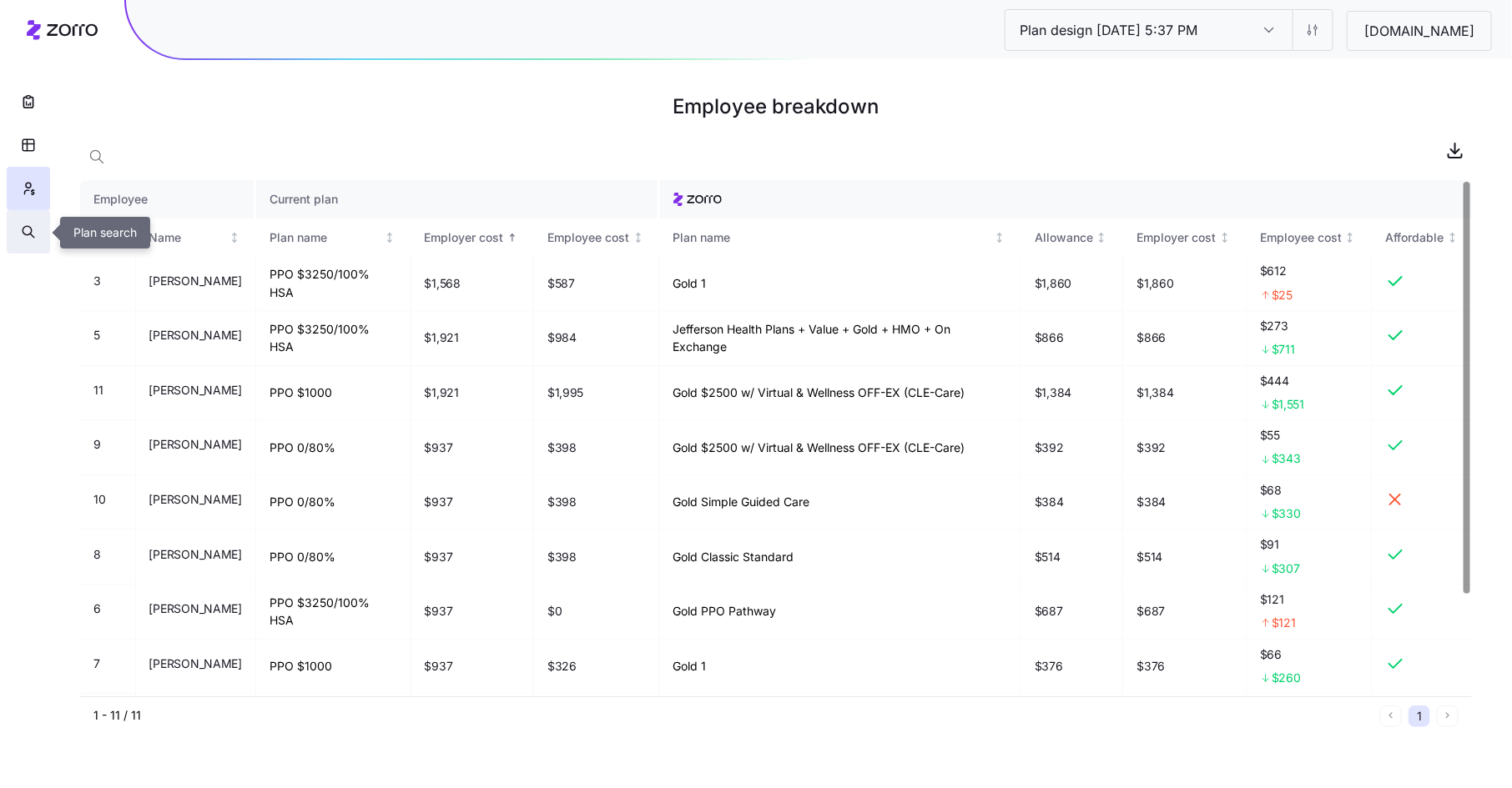
click at [28, 228] on icon "button" at bounding box center [28, 232] width 15 height 17
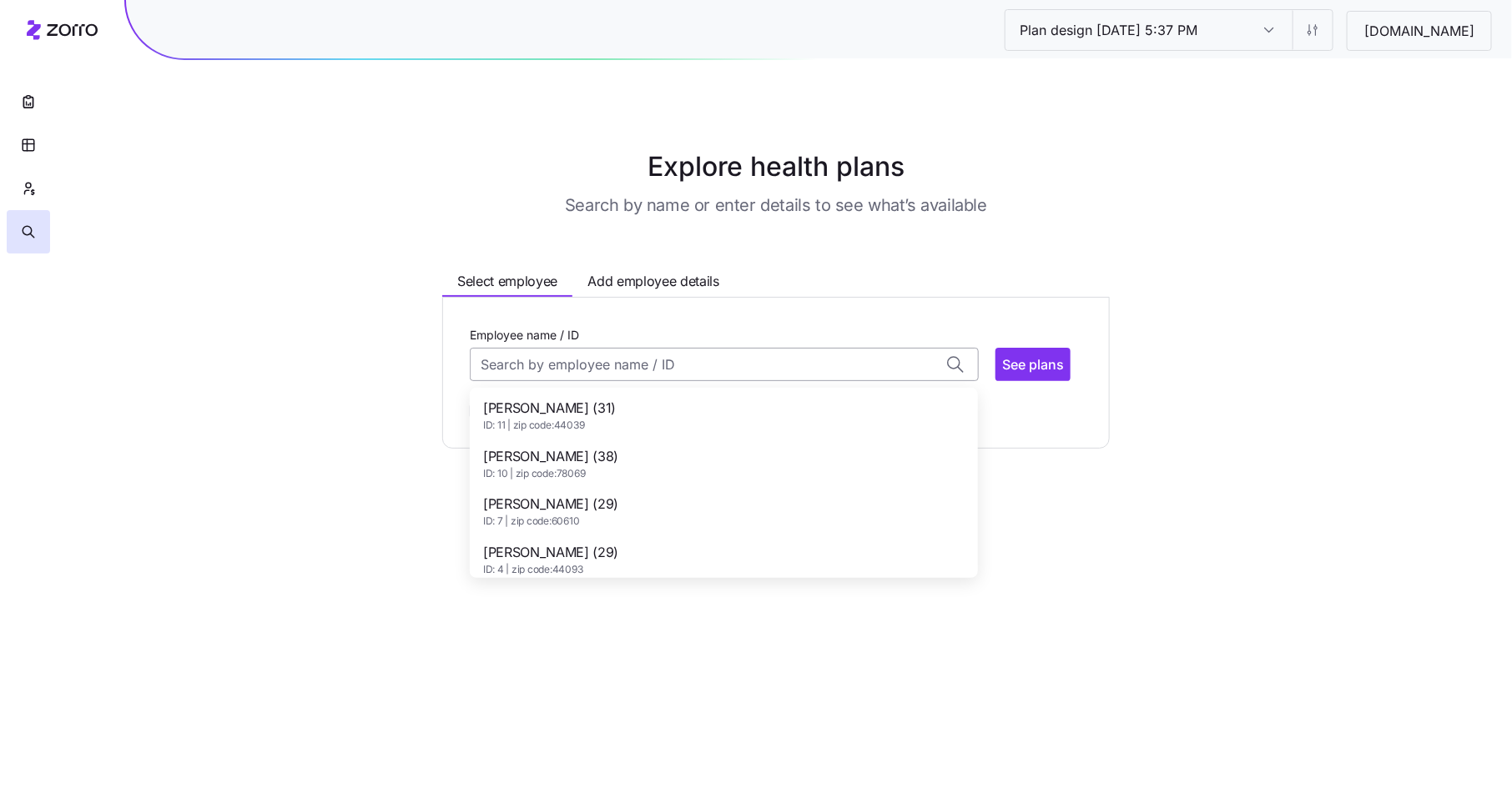
click at [555, 369] on input "Employee name / ID" at bounding box center [725, 365] width 509 height 33
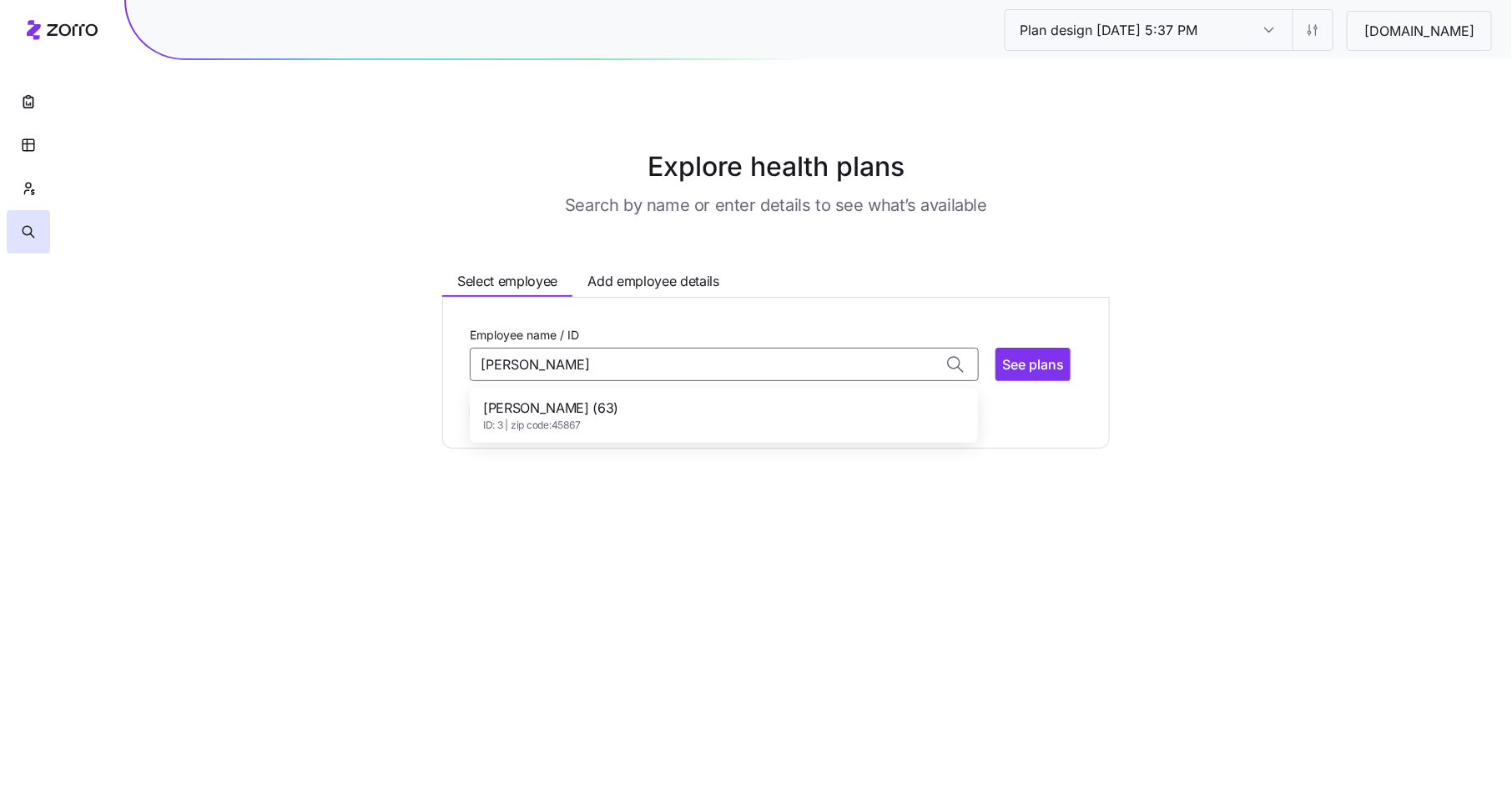
click at [560, 408] on span "[PERSON_NAME] (63)" at bounding box center [551, 408] width 135 height 21
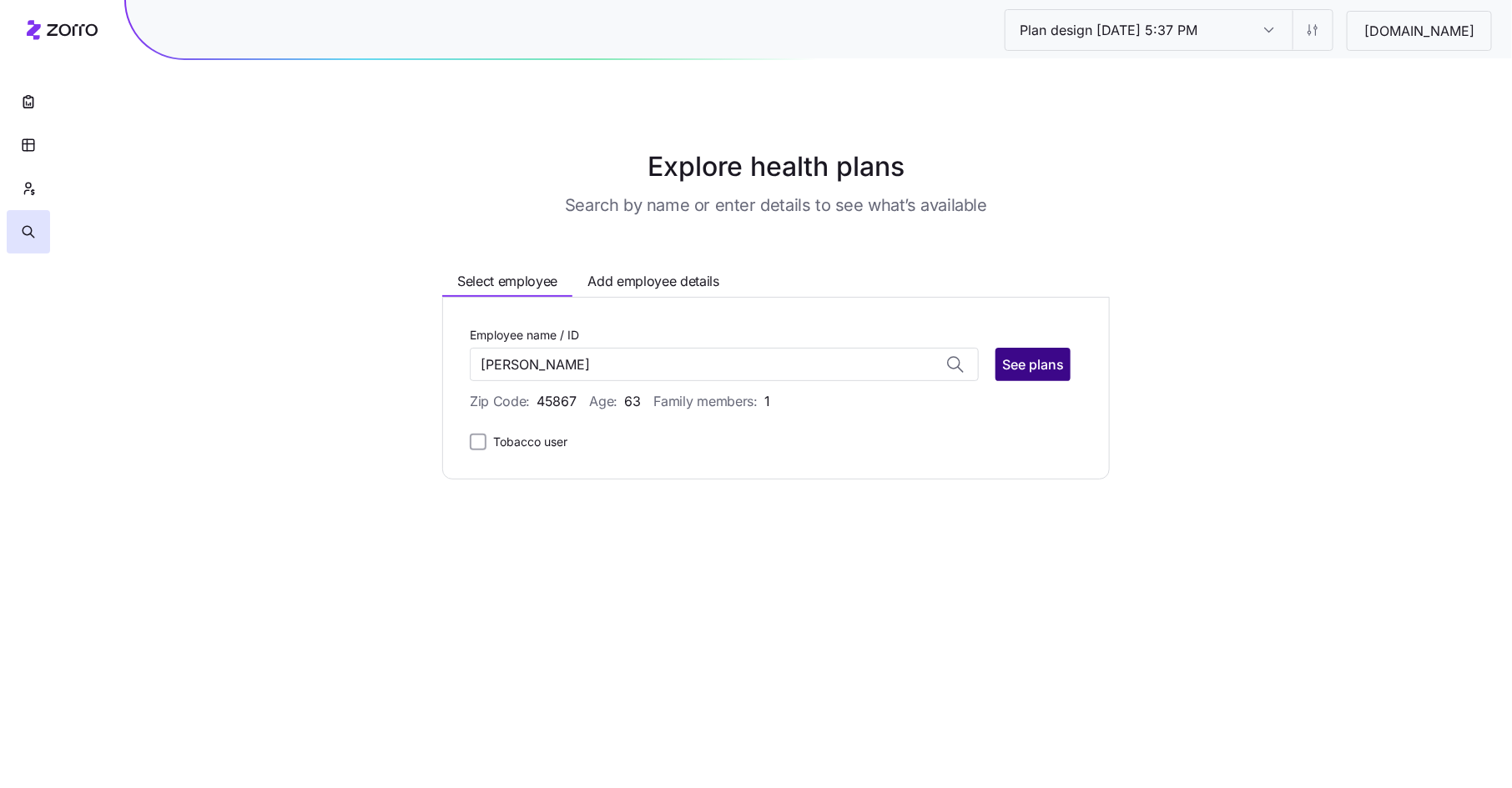
click at [1052, 369] on span "See plans" at bounding box center [1033, 365] width 62 height 20
type input "[PERSON_NAME] (ID: 3)"
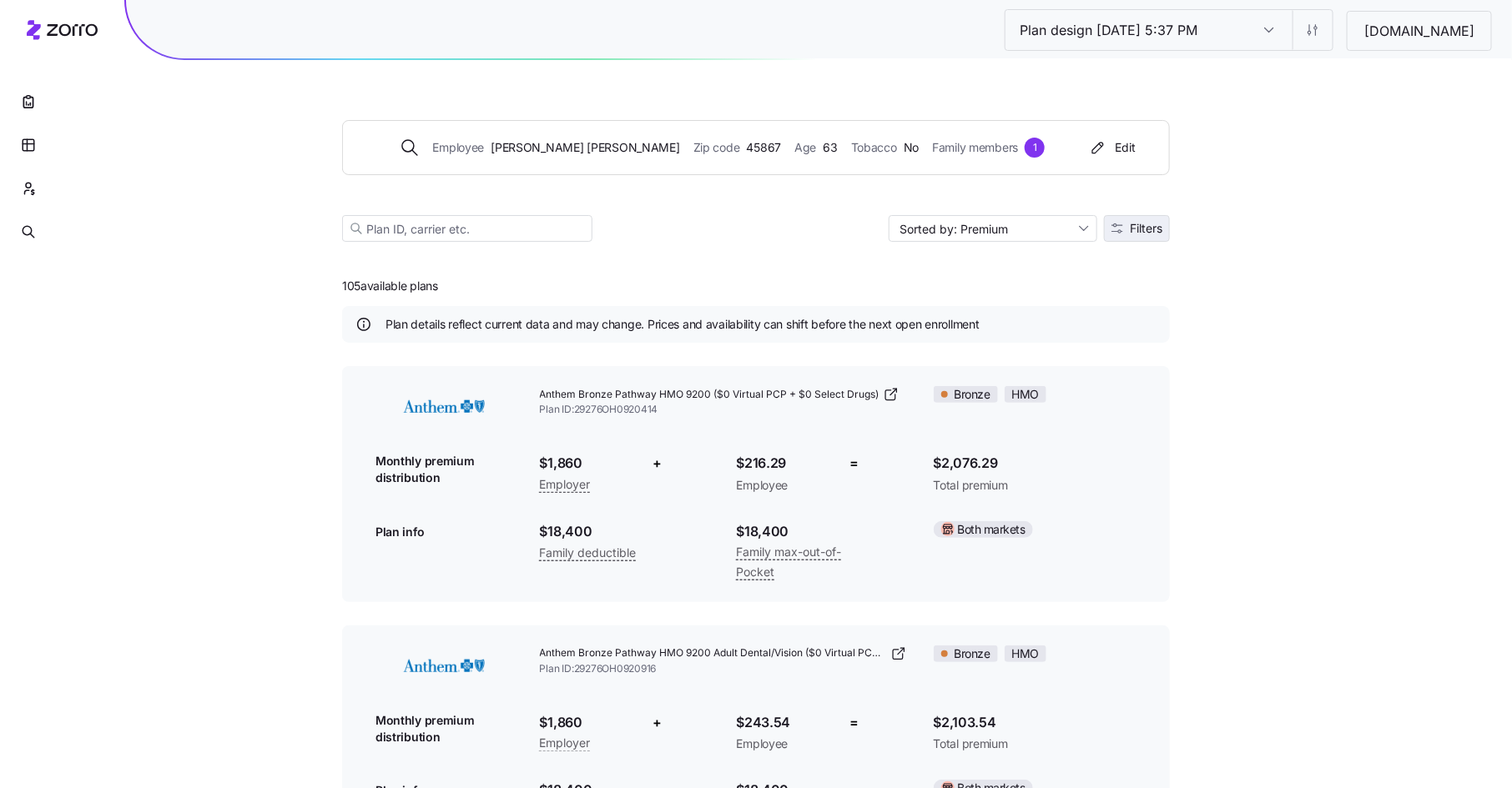
click at [1136, 228] on span "Filters" at bounding box center [1145, 229] width 33 height 12
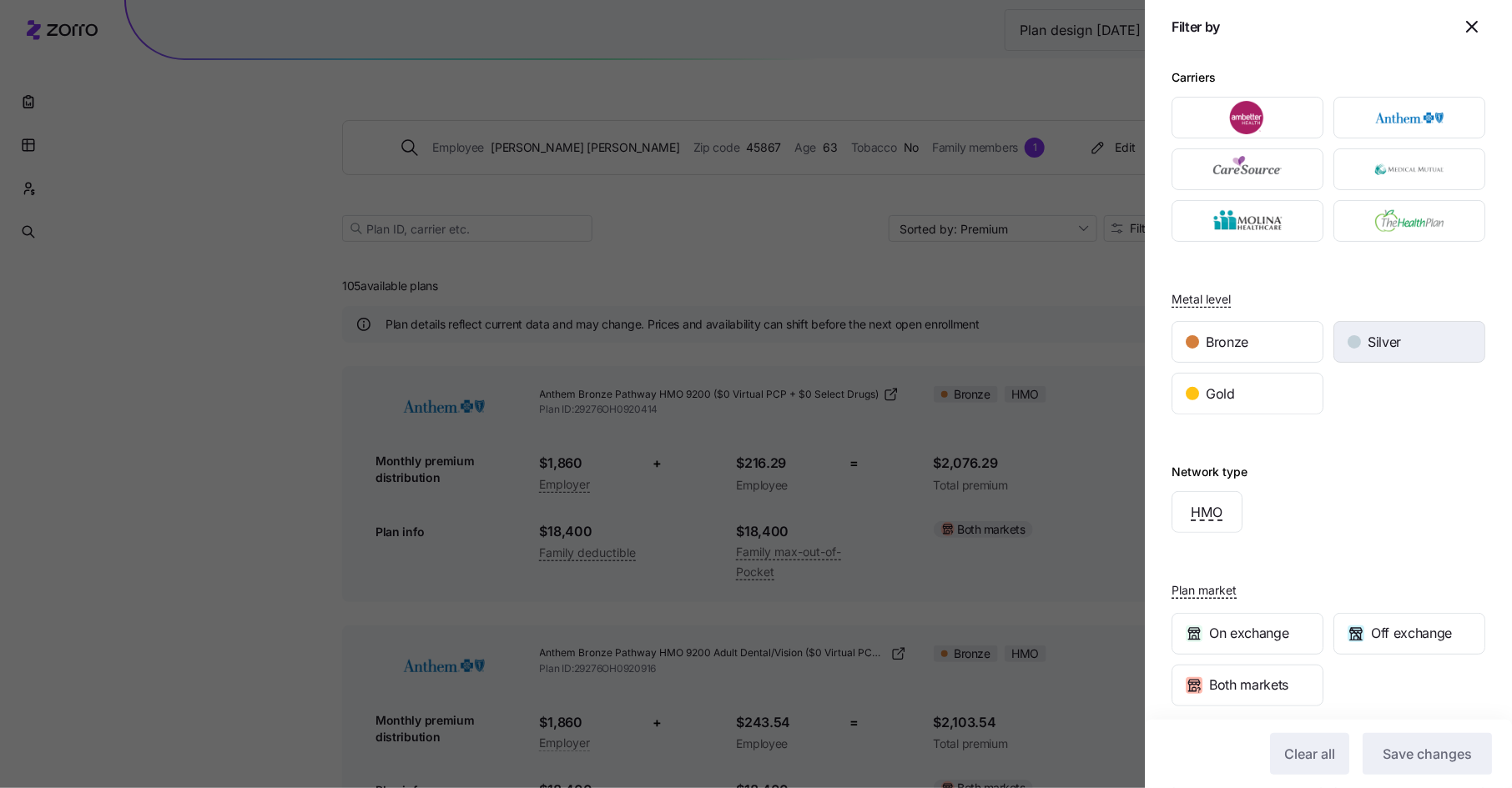
click at [1378, 353] on div "Silver" at bounding box center [1409, 342] width 150 height 40
click at [1418, 747] on span "Save changes" at bounding box center [1427, 755] width 89 height 20
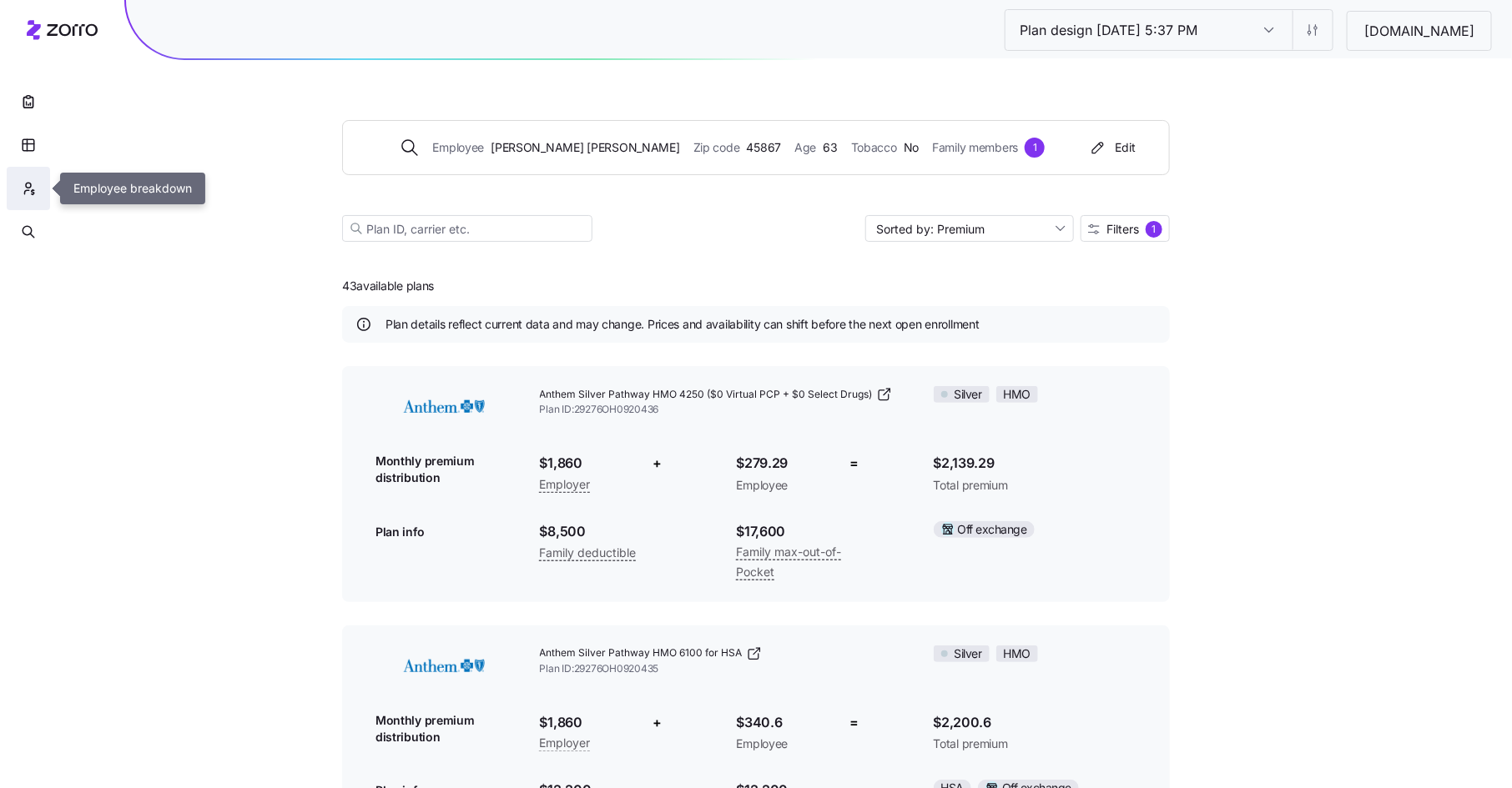
click at [31, 184] on icon "button" at bounding box center [28, 185] width 5 height 5
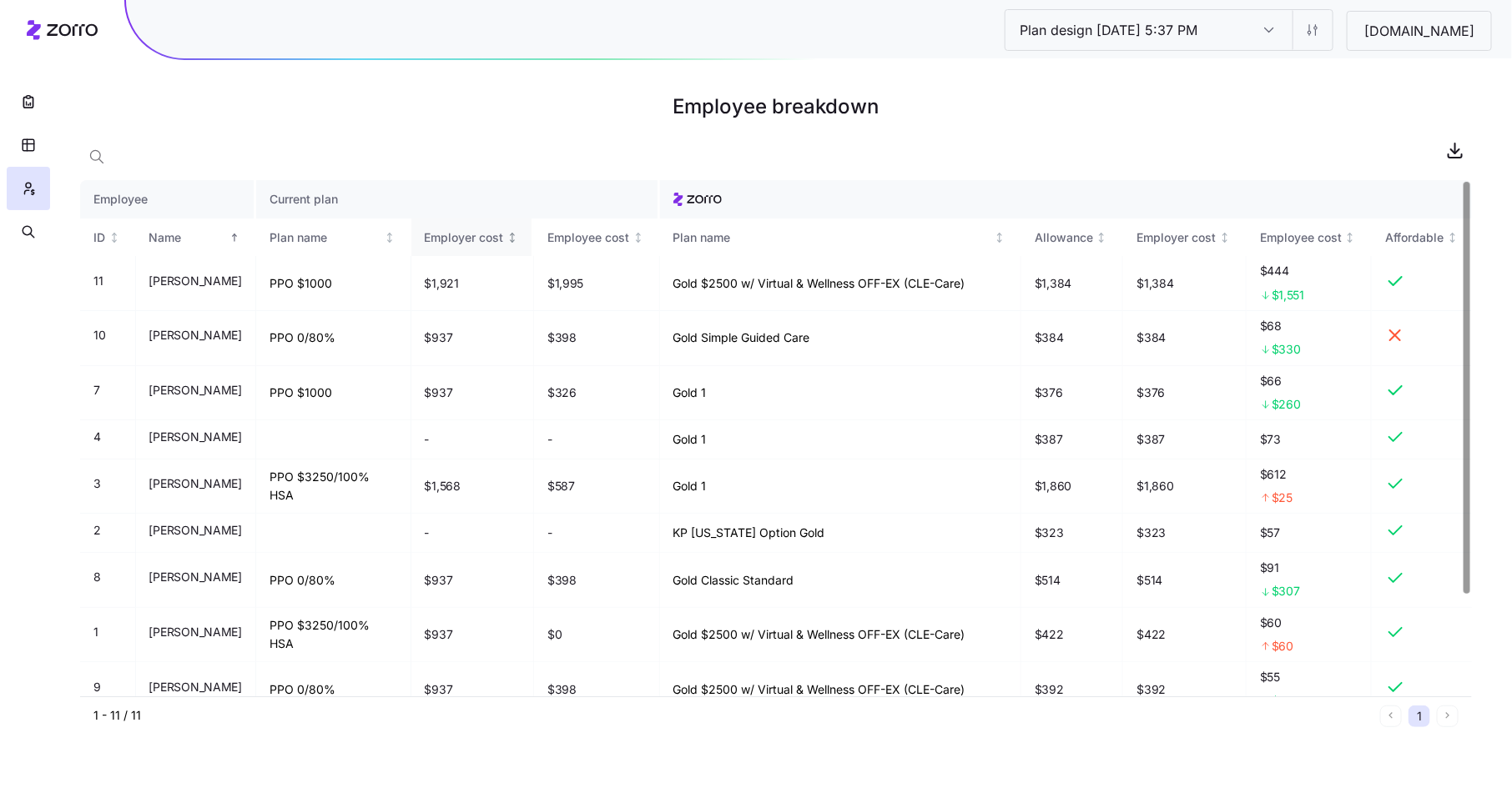
click at [471, 237] on div "Employer cost" at bounding box center [464, 238] width 79 height 18
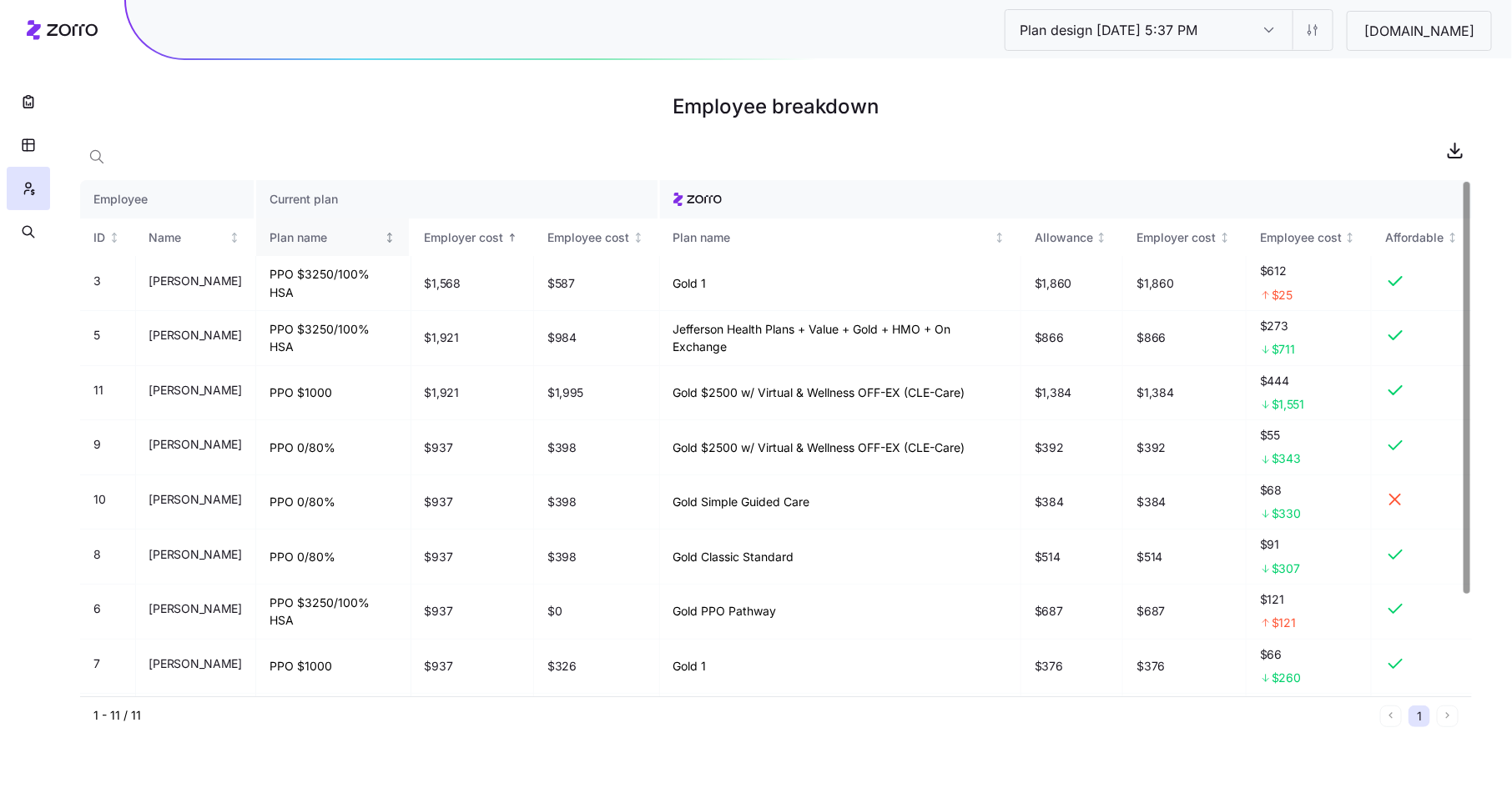
click at [313, 236] on div "Plan name" at bounding box center [325, 238] width 111 height 18
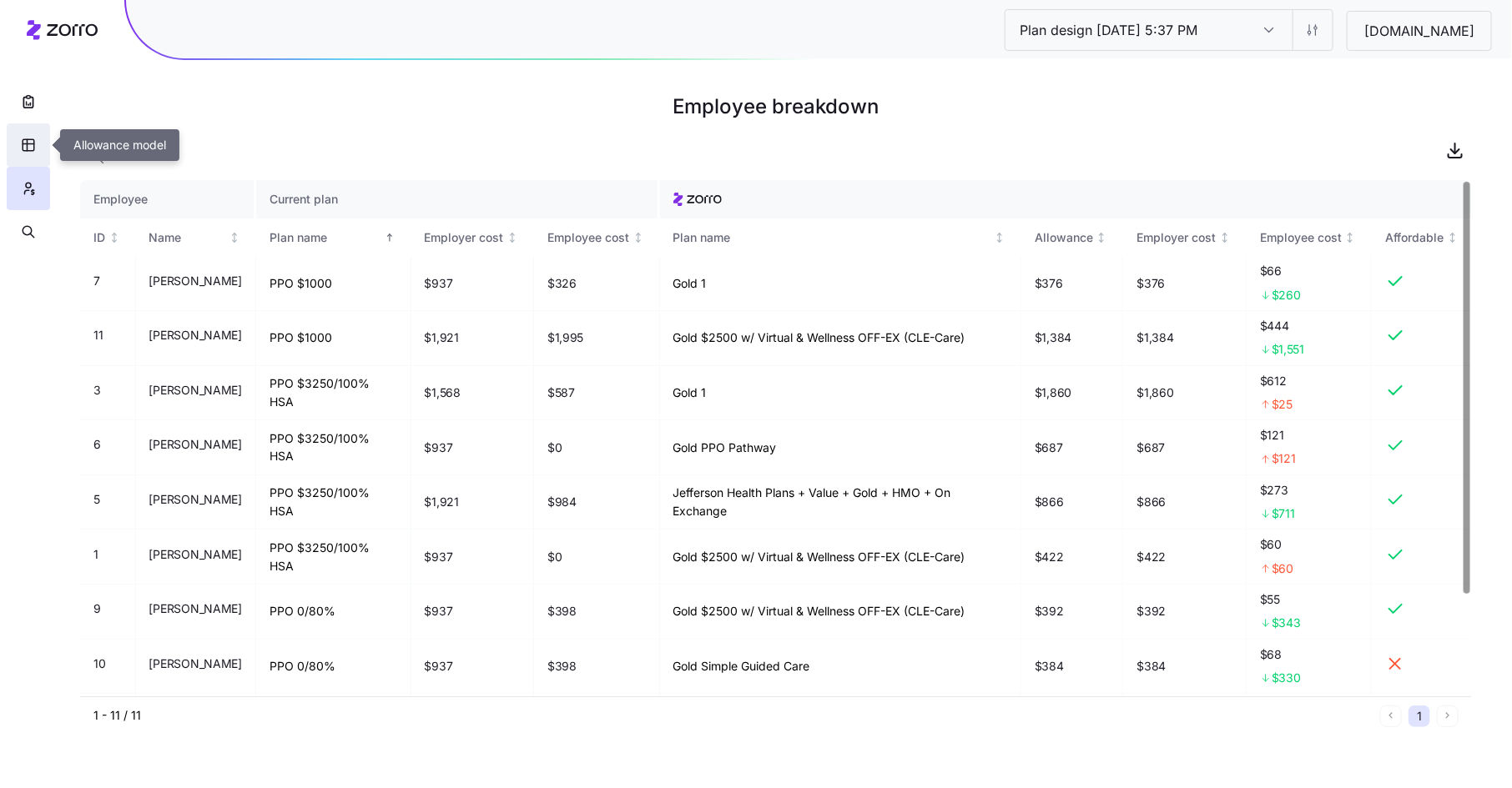
click at [26, 142] on icon "button" at bounding box center [28, 145] width 15 height 17
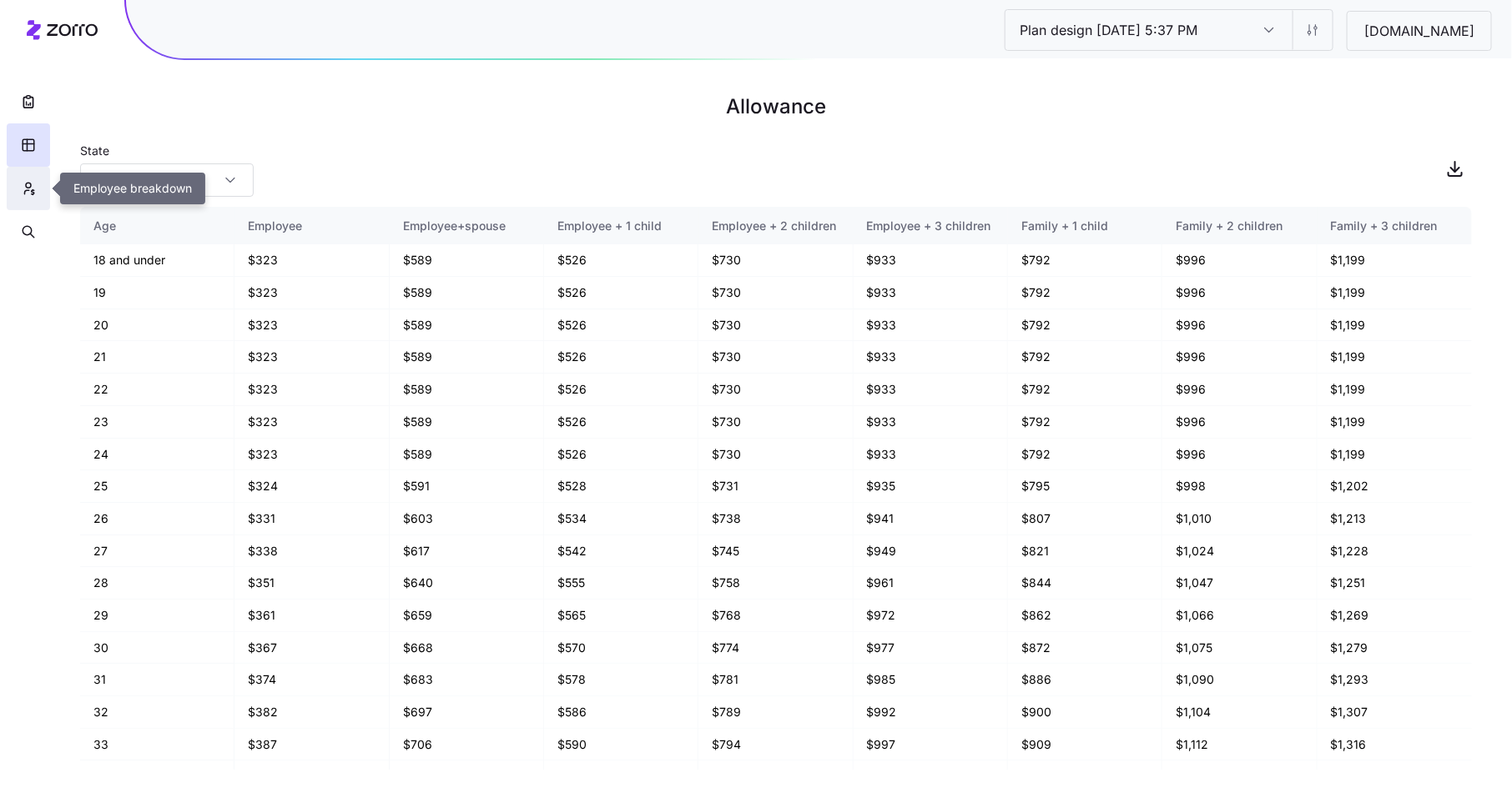
click at [25, 194] on icon "button" at bounding box center [28, 189] width 15 height 17
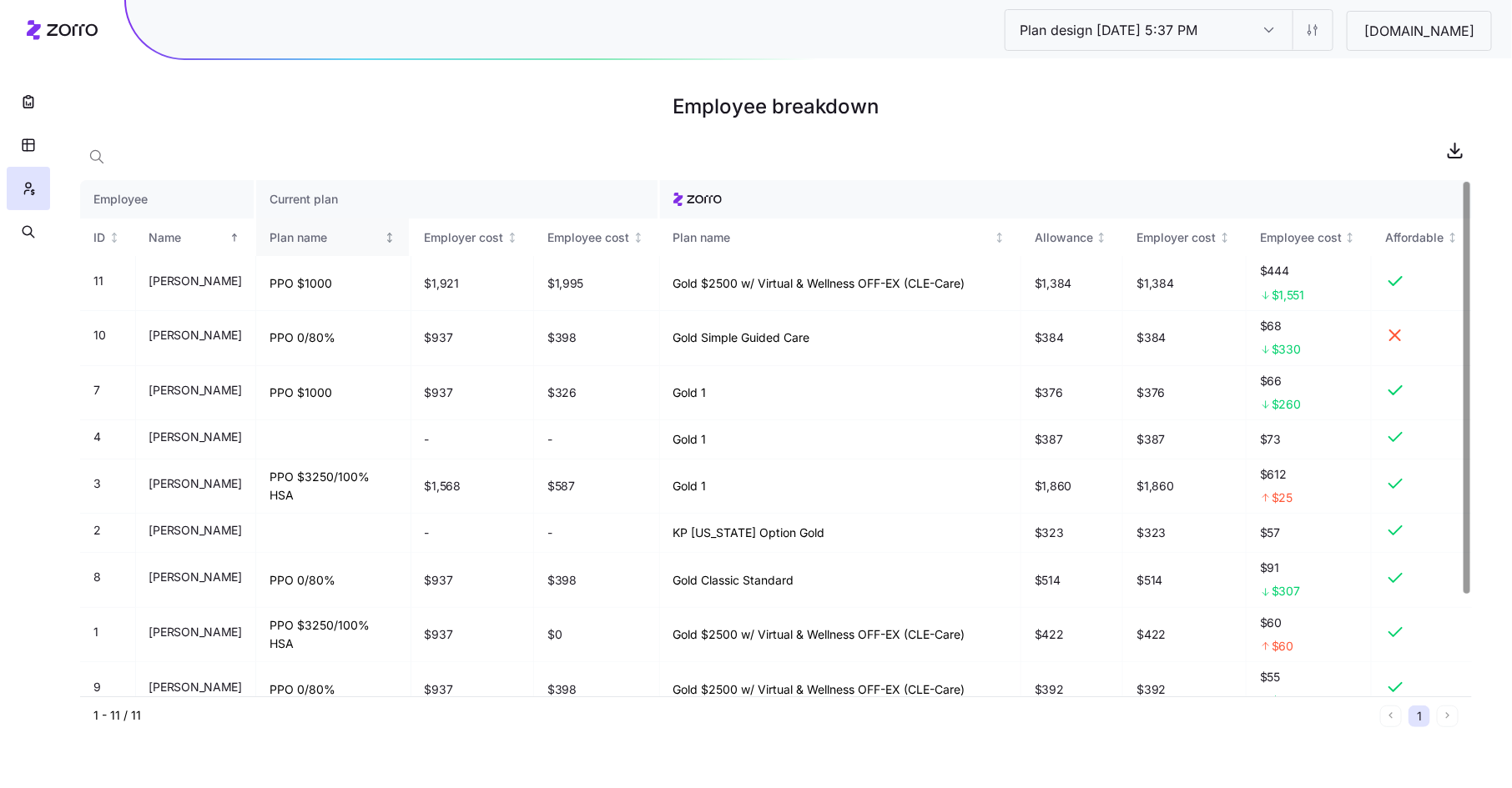
click at [317, 240] on div "Plan name" at bounding box center [325, 238] width 111 height 18
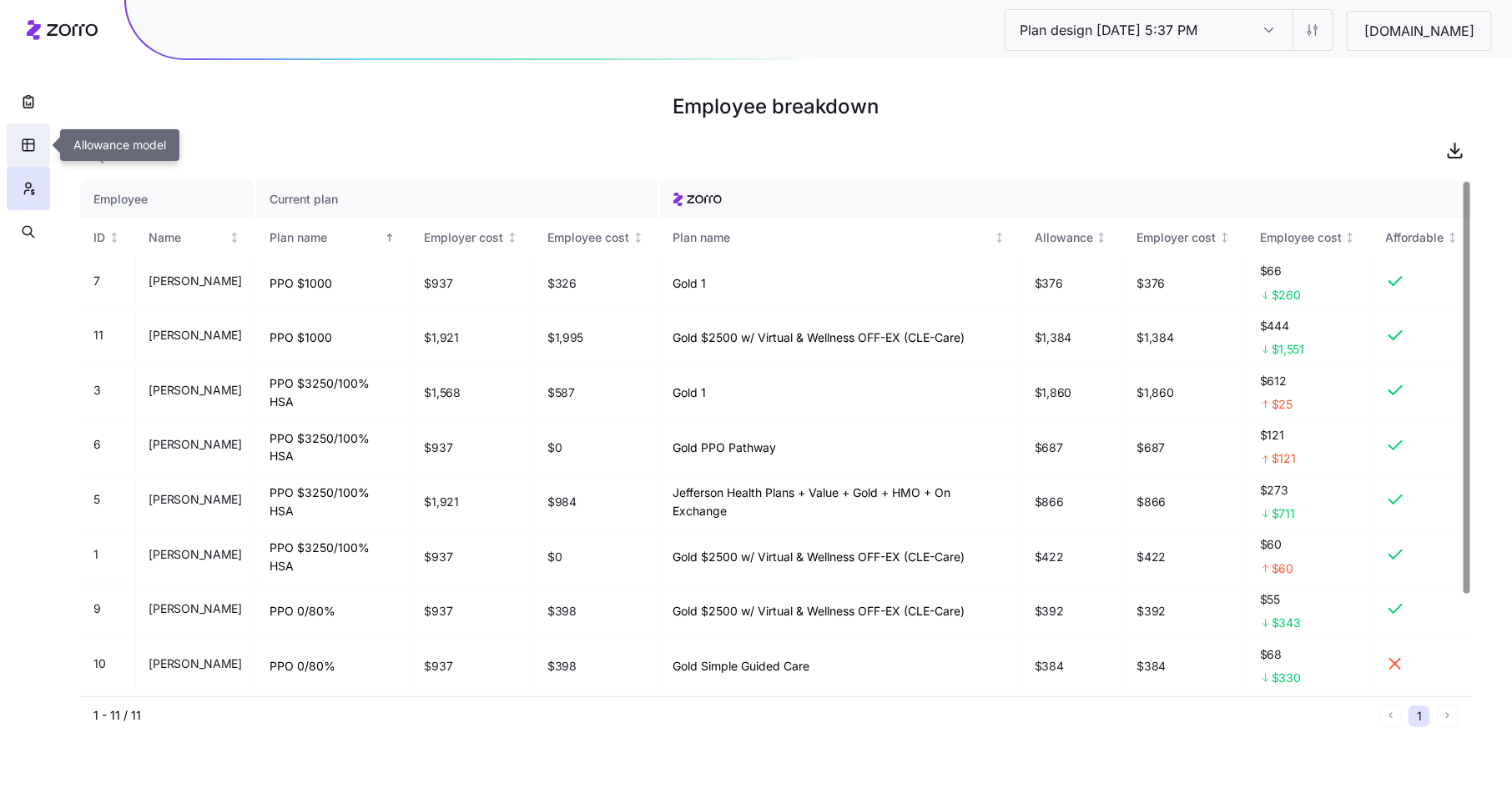
click at [23, 146] on icon "button" at bounding box center [28, 145] width 12 height 12
